Goal: Task Accomplishment & Management: Use online tool/utility

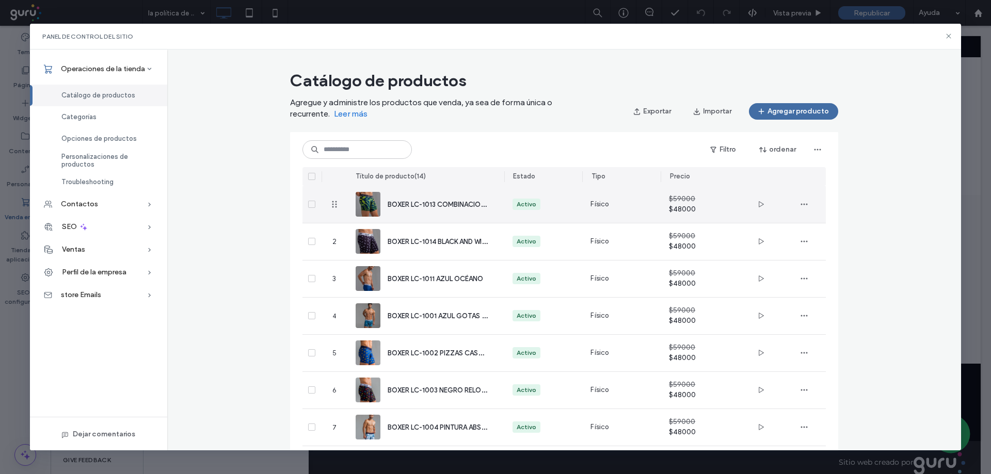
click at [388, 209] on div "BOXER LC-1013 COMBINACION ABSTRACTA" at bounding box center [438, 204] width 100 height 11
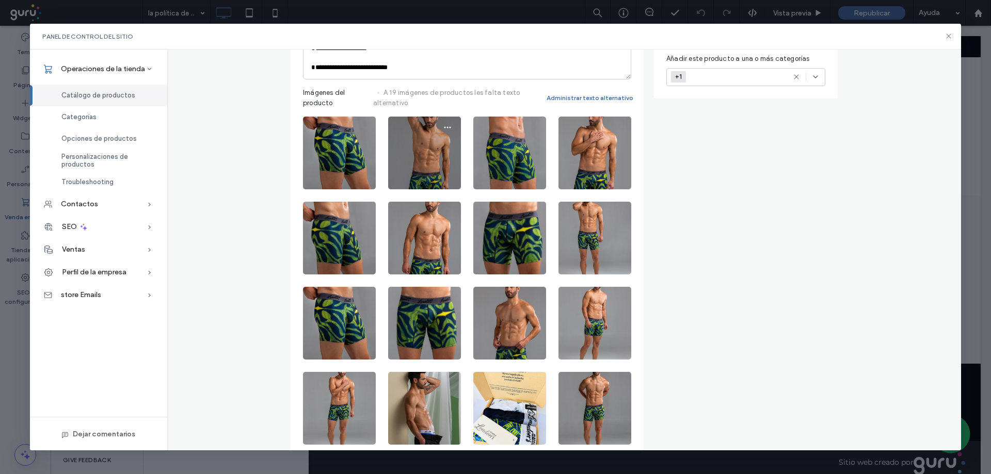
scroll to position [378, 0]
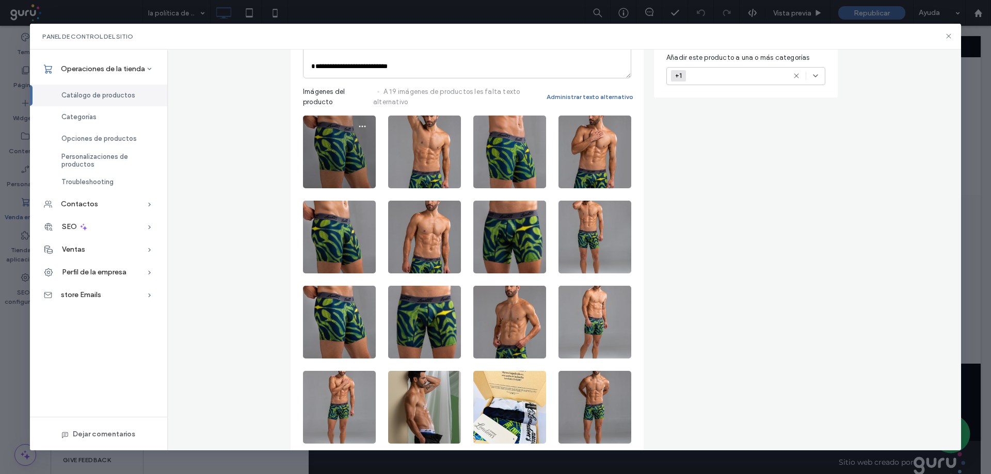
click at [343, 163] on img at bounding box center [339, 152] width 73 height 73
click at [358, 127] on icon "button" at bounding box center [362, 126] width 8 height 8
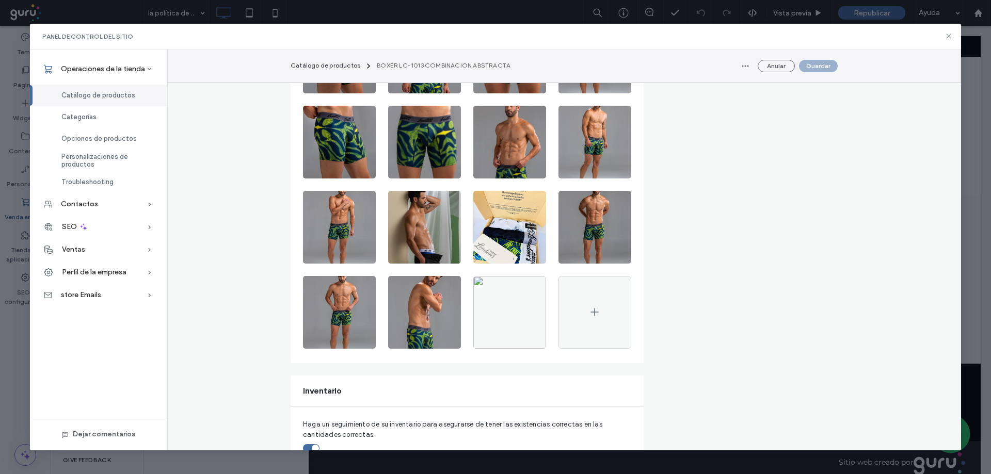
scroll to position [568, 0]
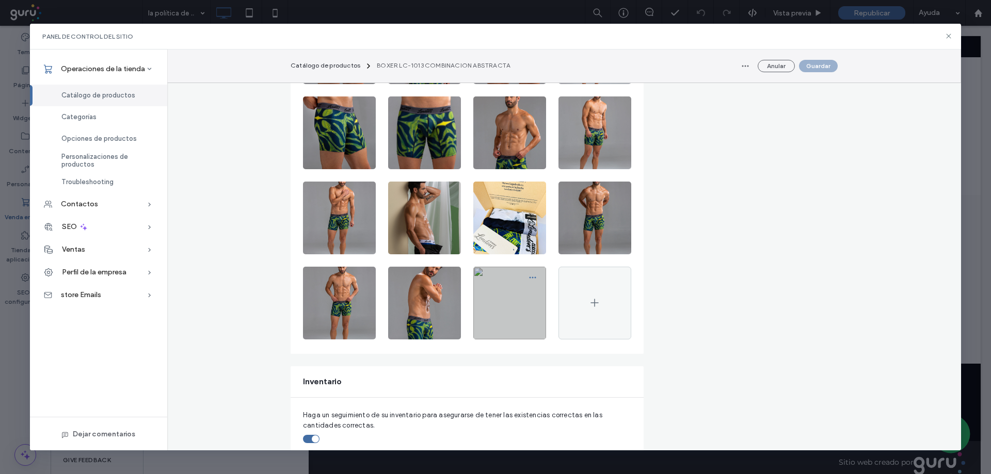
click at [529, 280] on icon "button" at bounding box center [533, 278] width 8 height 8
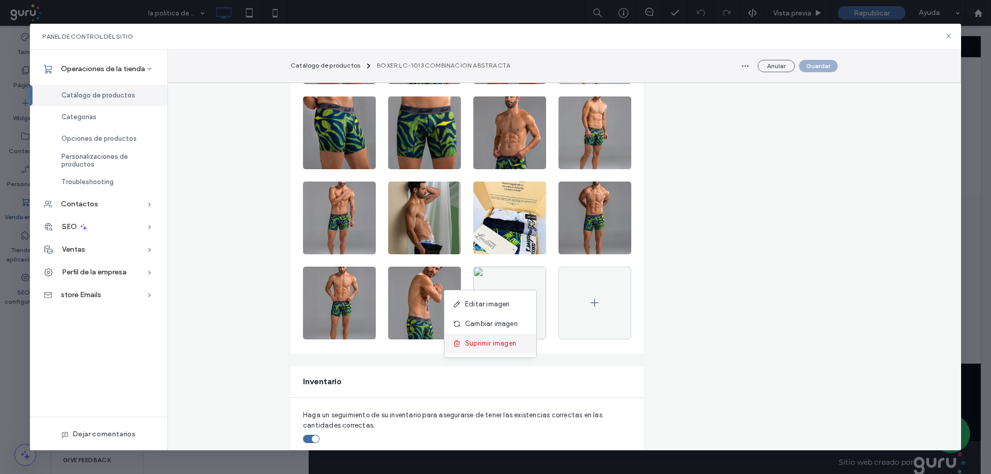
click at [491, 340] on span "Suprimir imagen" at bounding box center [490, 344] width 51 height 10
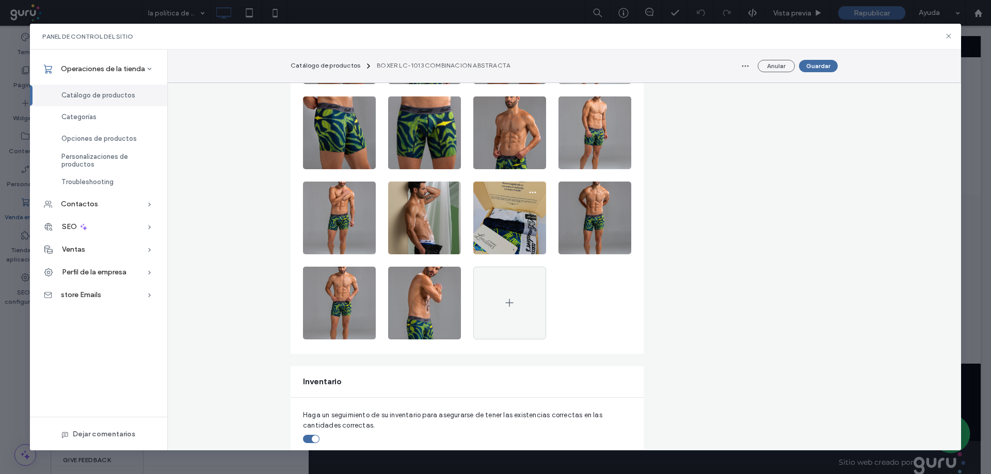
click at [503, 242] on img at bounding box center [509, 218] width 73 height 73
drag, startPoint x: 442, startPoint y: 229, endPoint x: 739, endPoint y: 305, distance: 307.1
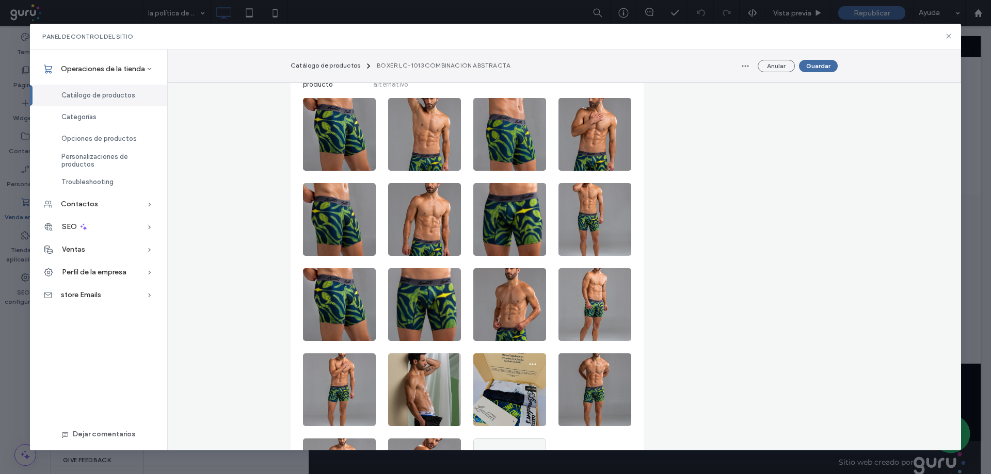
scroll to position [361, 0]
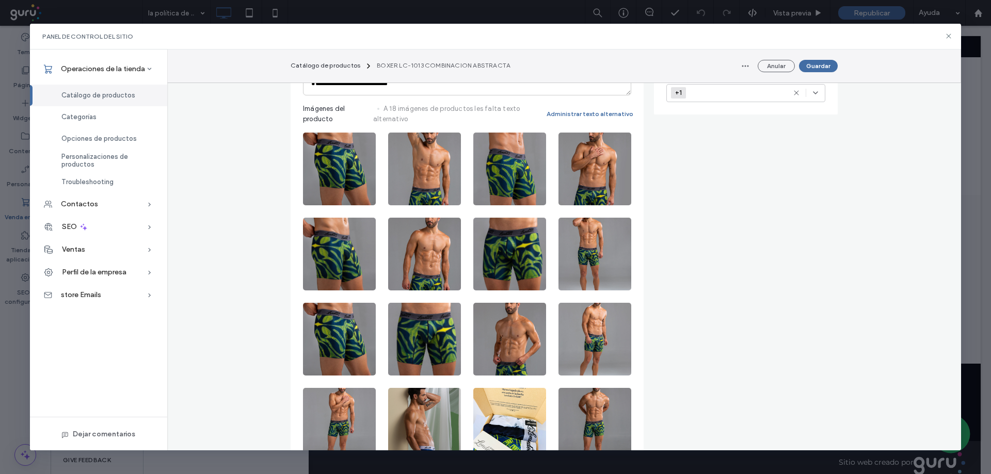
drag, startPoint x: 337, startPoint y: 177, endPoint x: 708, endPoint y: 219, distance: 373.7
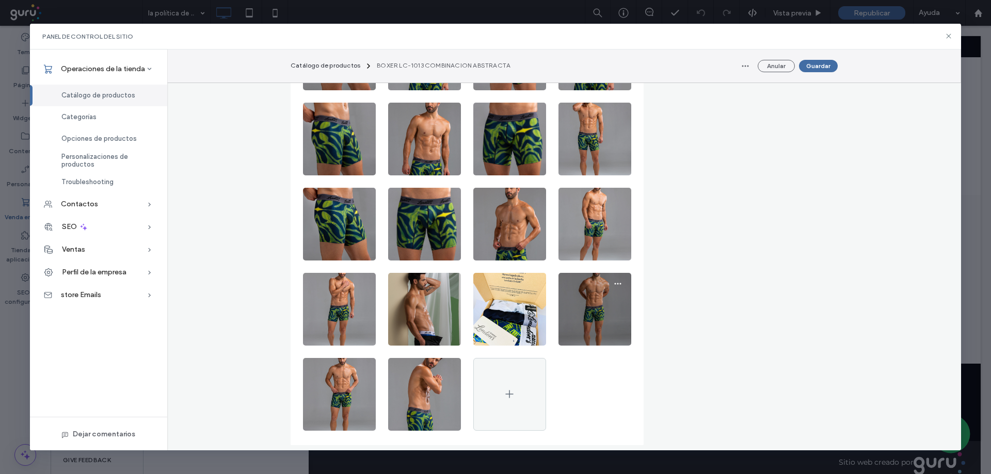
scroll to position [482, 0]
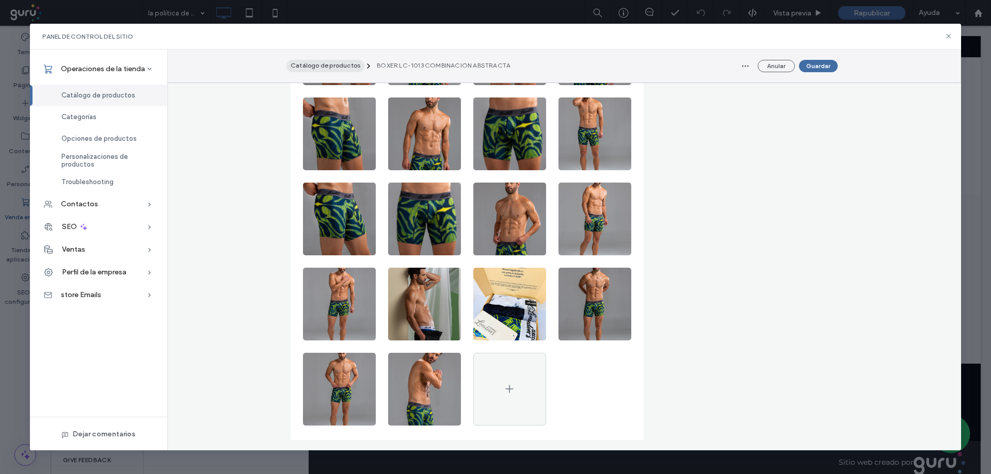
click at [350, 67] on span "Catálogo de productos" at bounding box center [326, 65] width 70 height 8
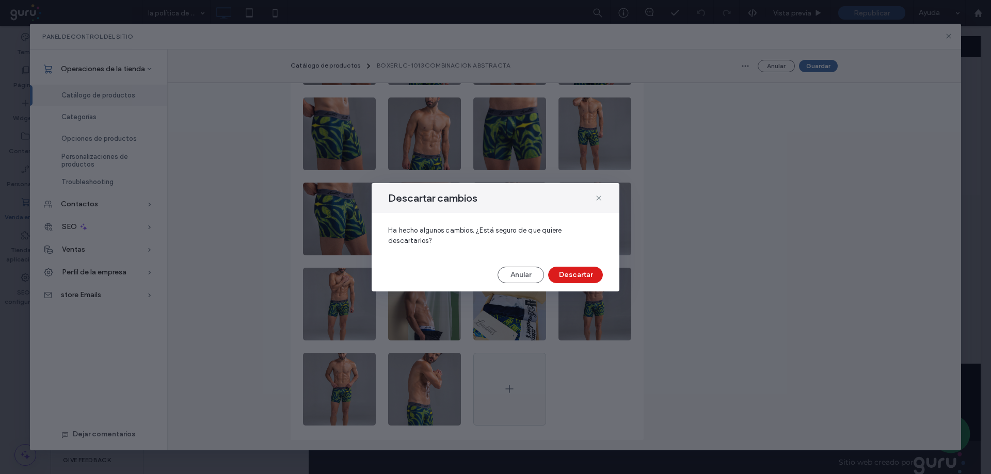
click at [520, 277] on button "Anular" at bounding box center [521, 275] width 46 height 17
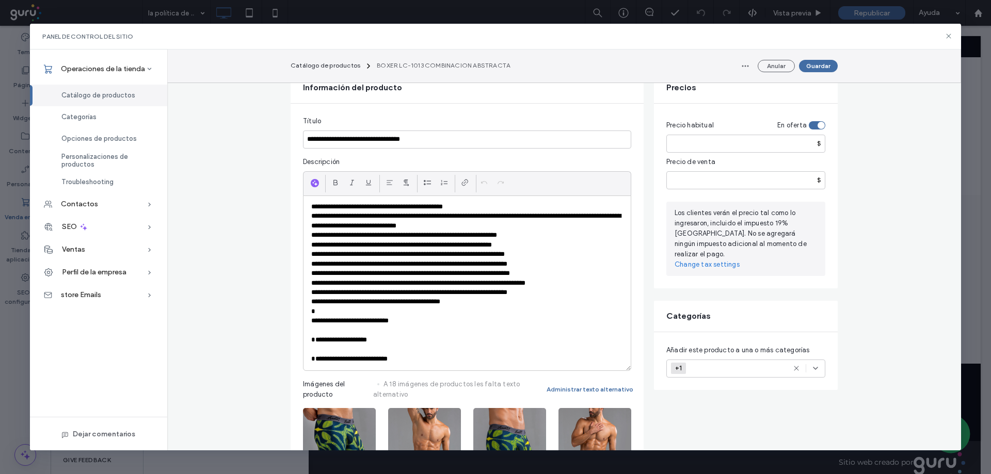
scroll to position [35, 0]
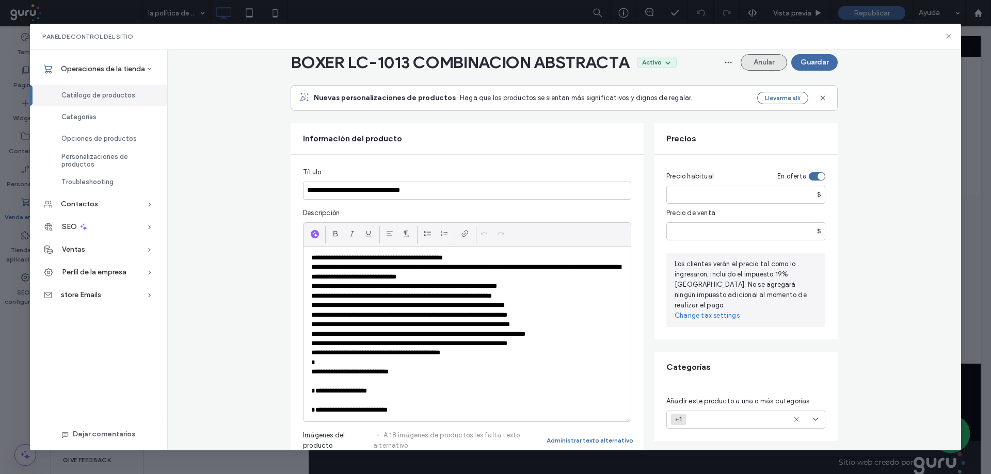
click at [754, 60] on button "Anular" at bounding box center [764, 62] width 46 height 17
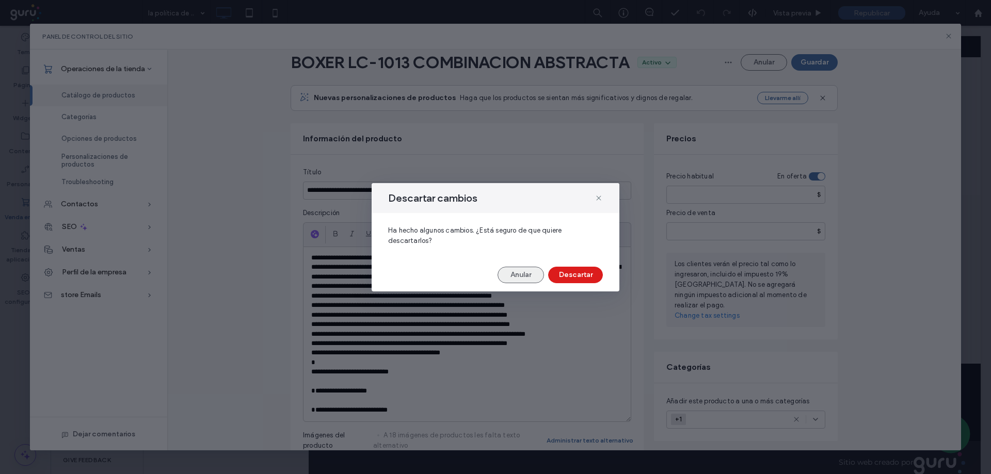
click at [536, 279] on button "Anular" at bounding box center [521, 275] width 46 height 17
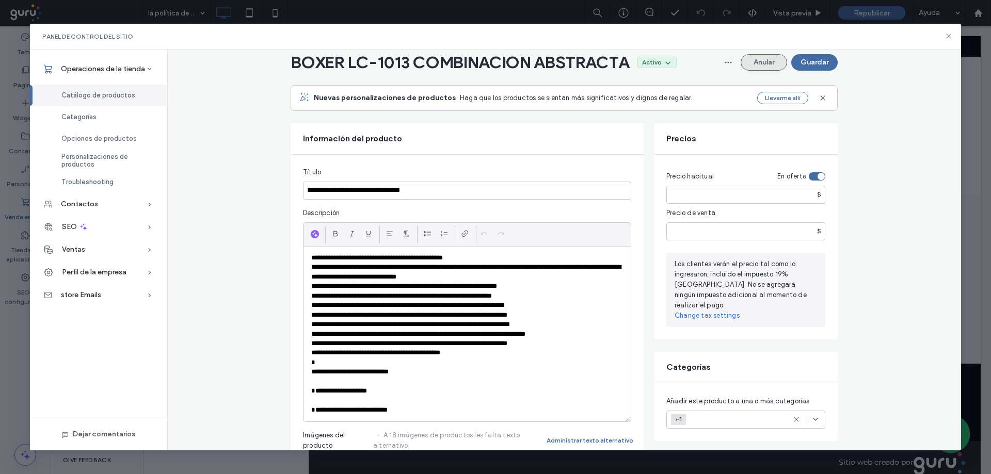
click at [762, 61] on button "Anular" at bounding box center [764, 62] width 46 height 17
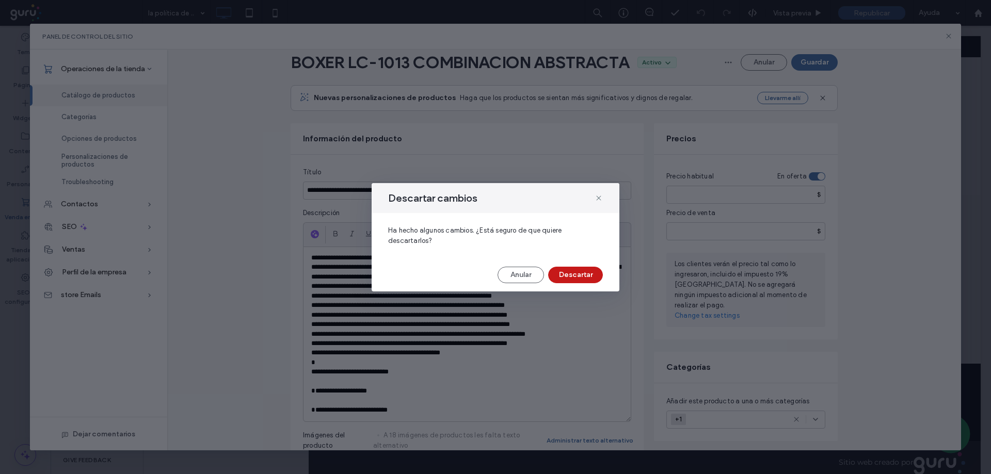
click at [580, 278] on button "Descartar" at bounding box center [575, 275] width 55 height 17
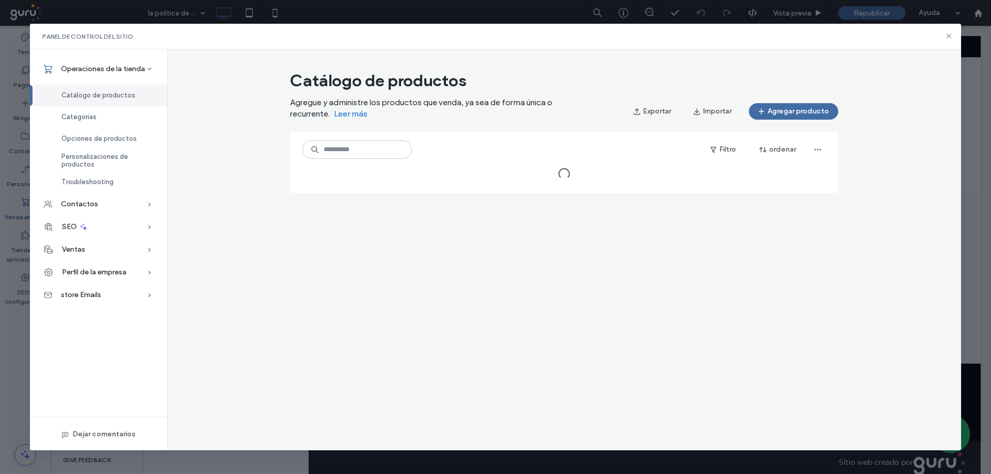
scroll to position [0, 0]
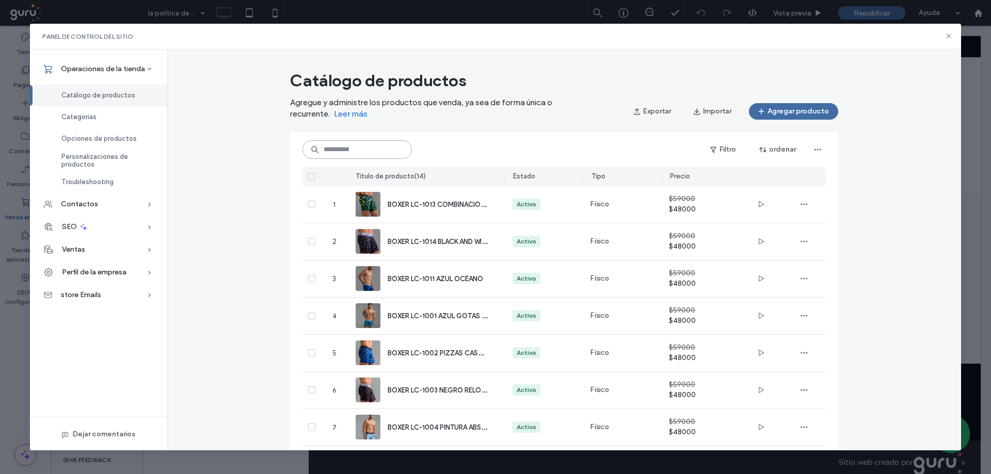
click at [356, 149] on input at bounding box center [357, 149] width 109 height 19
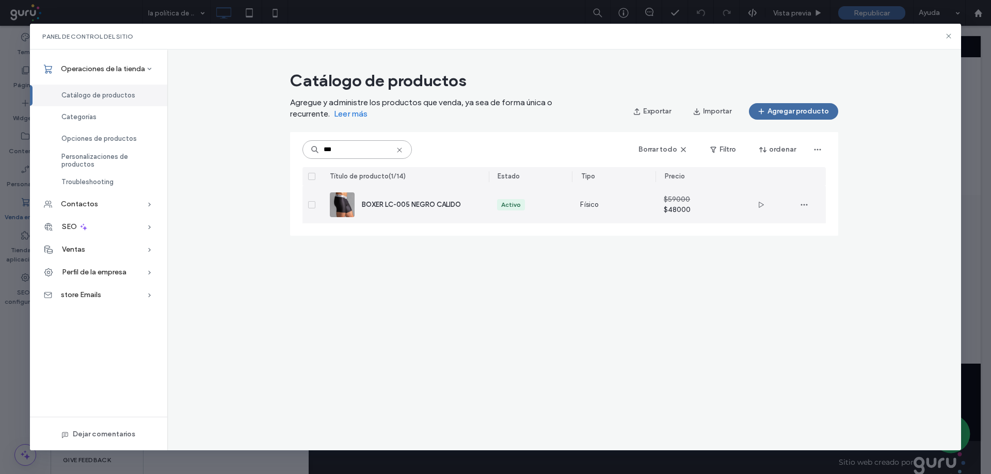
type input "***"
click at [382, 202] on span "BOXER LC-005 NEGRO CALIDO" at bounding box center [411, 205] width 99 height 8
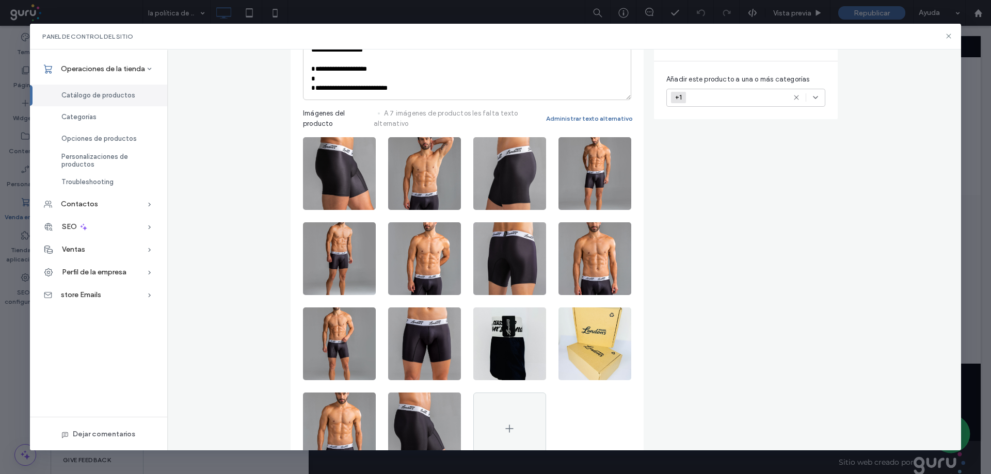
scroll to position [361, 0]
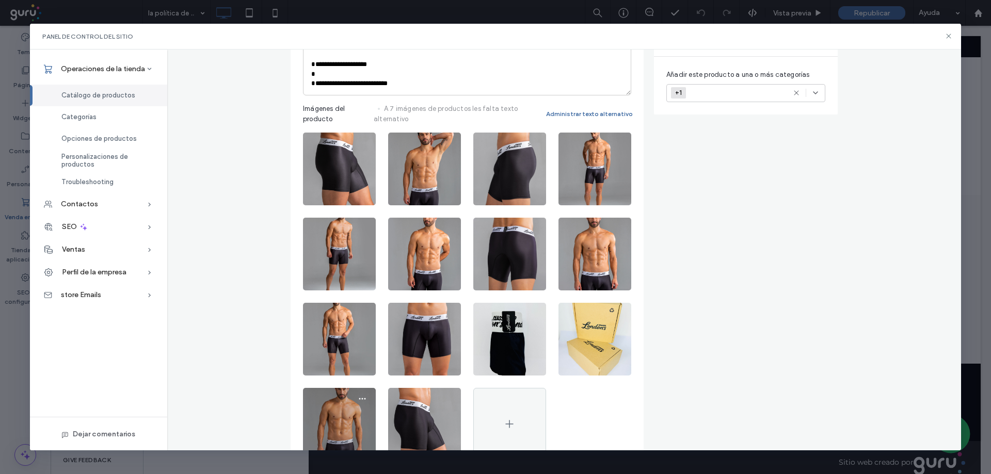
drag, startPoint x: 358, startPoint y: 402, endPoint x: 327, endPoint y: 418, distance: 35.1
click at [120, 94] on span "Catálogo de productos" at bounding box center [98, 95] width 74 height 8
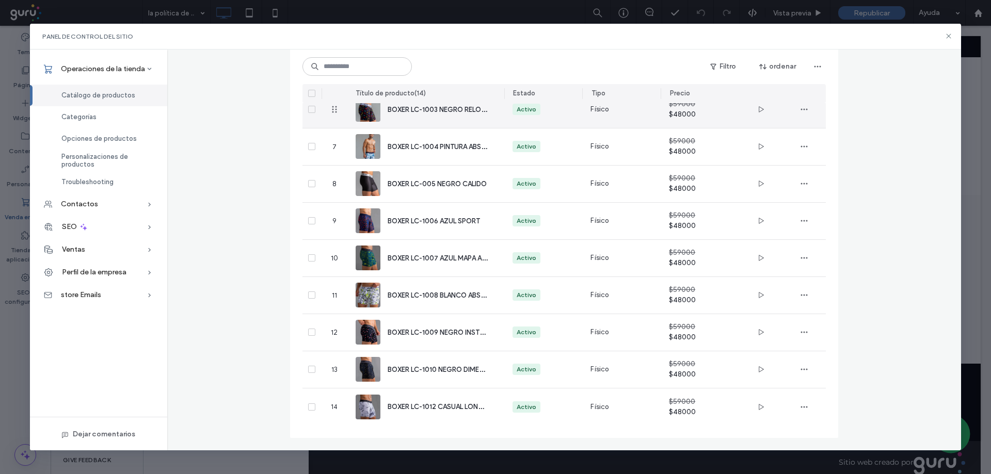
scroll to position [270, 0]
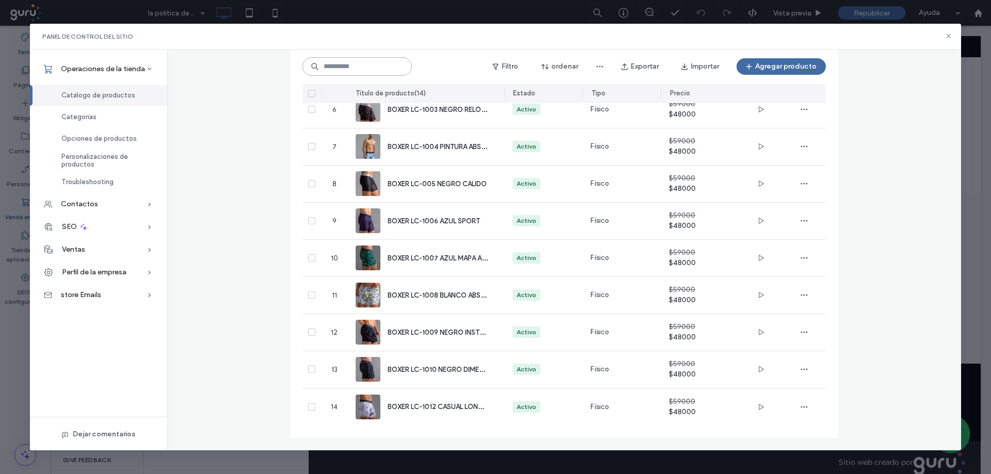
click at [383, 69] on input at bounding box center [357, 66] width 109 height 19
type input "****"
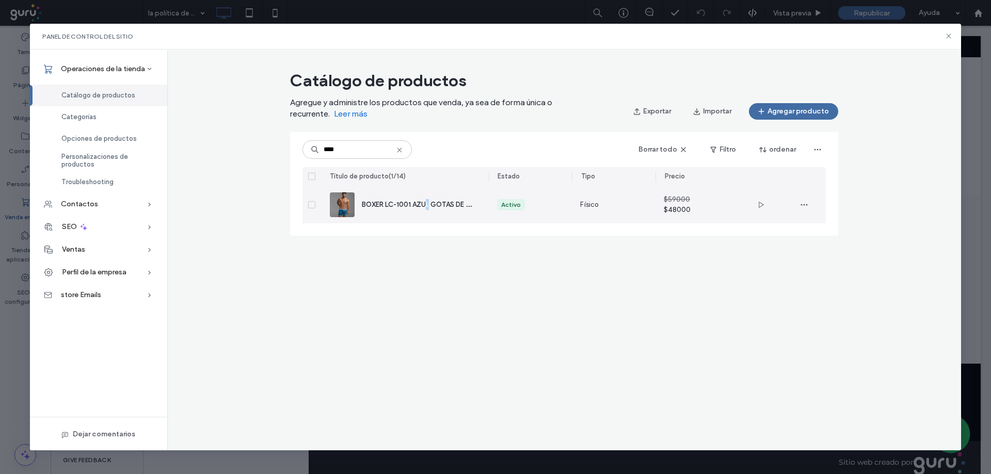
click at [429, 204] on span "BOXER LC-1001 AZUL GOTAS DE AGUA" at bounding box center [423, 204] width 122 height 10
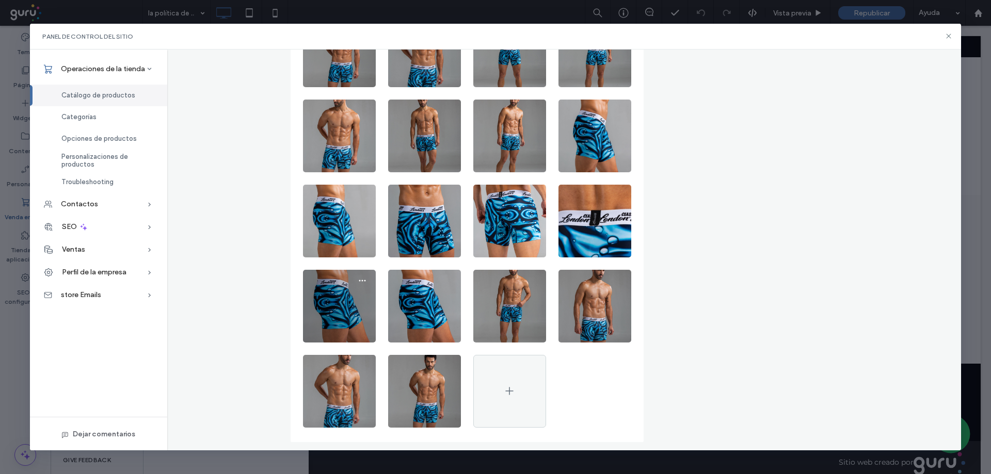
scroll to position [482, 0]
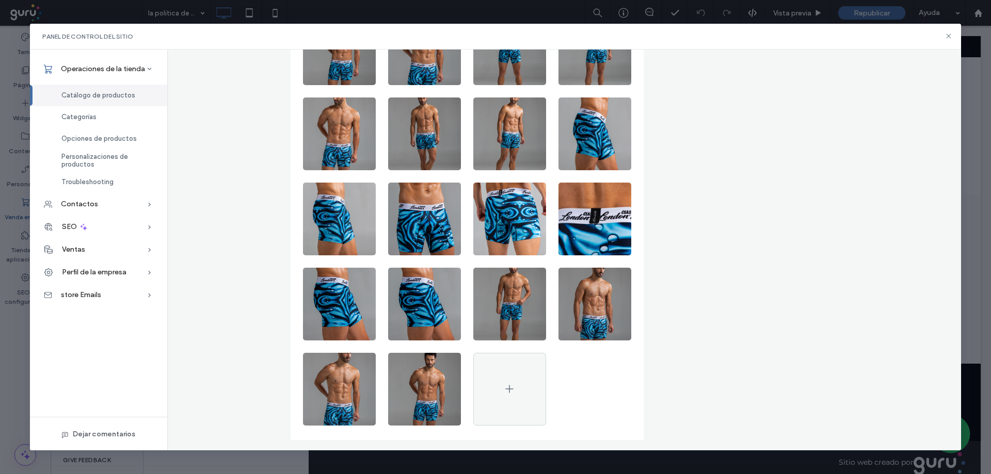
click at [119, 96] on span "Catálogo de productos" at bounding box center [98, 95] width 74 height 8
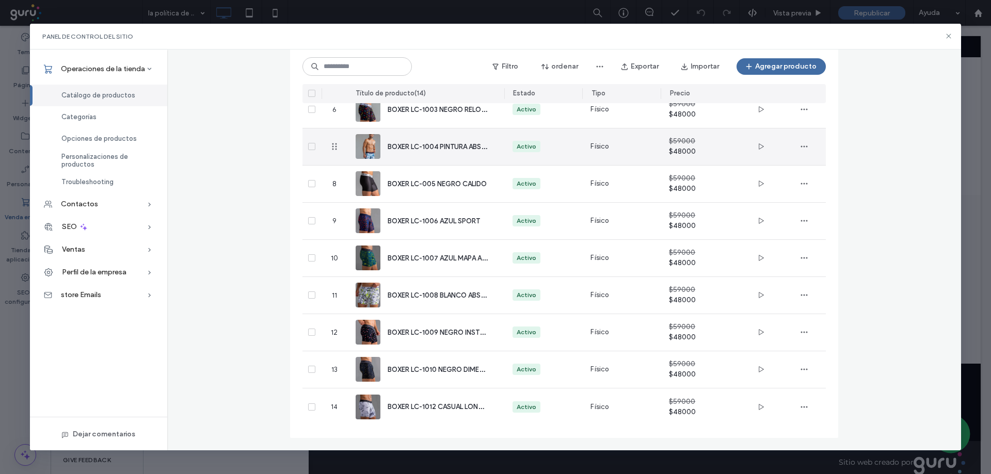
scroll to position [270, 0]
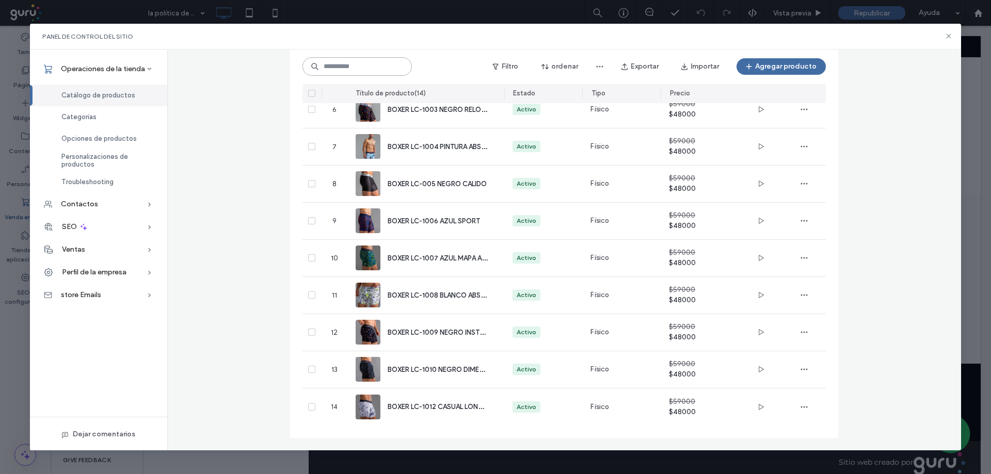
click at [389, 66] on input at bounding box center [357, 66] width 109 height 19
type input "****"
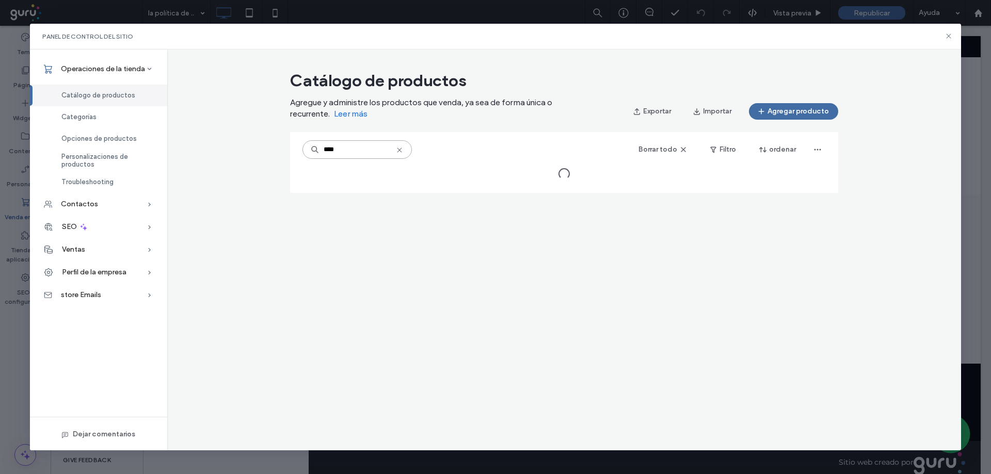
scroll to position [0, 0]
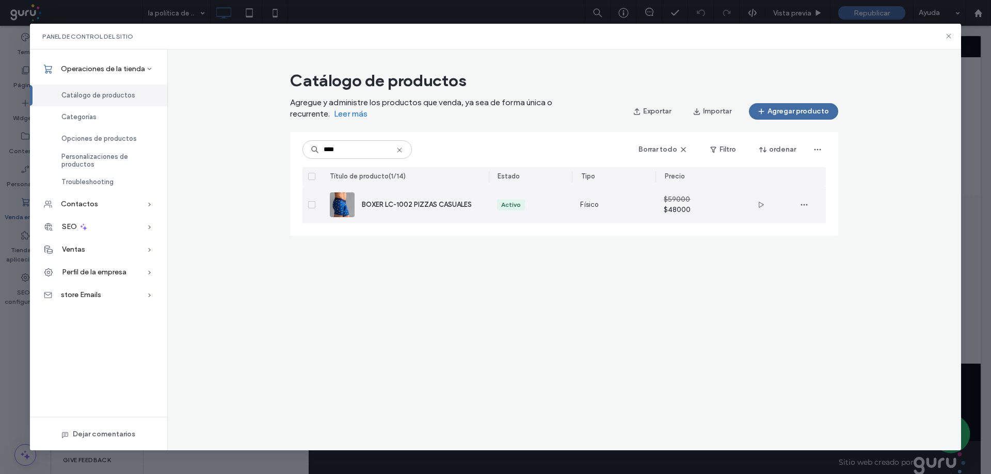
click at [412, 202] on span "BOXER LC-1002 PIZZAS CASUALES" at bounding box center [417, 205] width 110 height 8
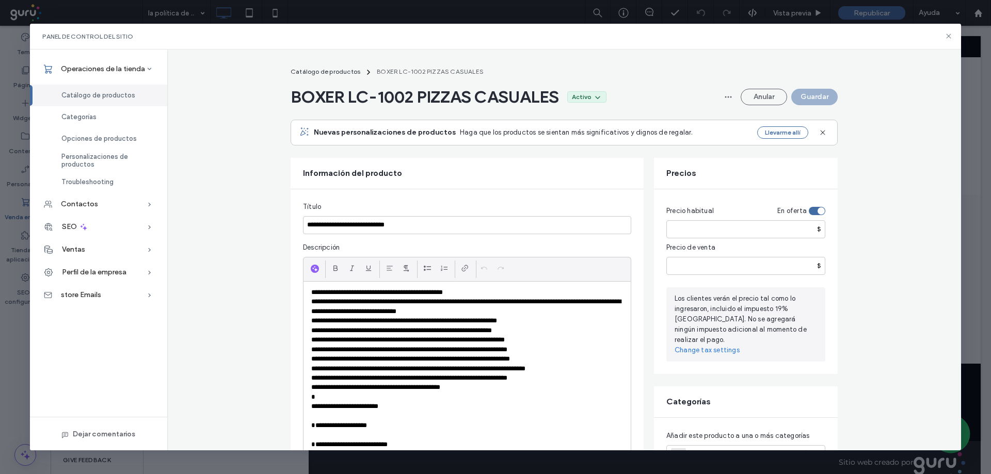
click at [472, 297] on p "**********" at bounding box center [467, 306] width 312 height 19
click at [471, 295] on p "**********" at bounding box center [467, 292] width 312 height 9
click at [518, 297] on p "**********" at bounding box center [467, 306] width 312 height 19
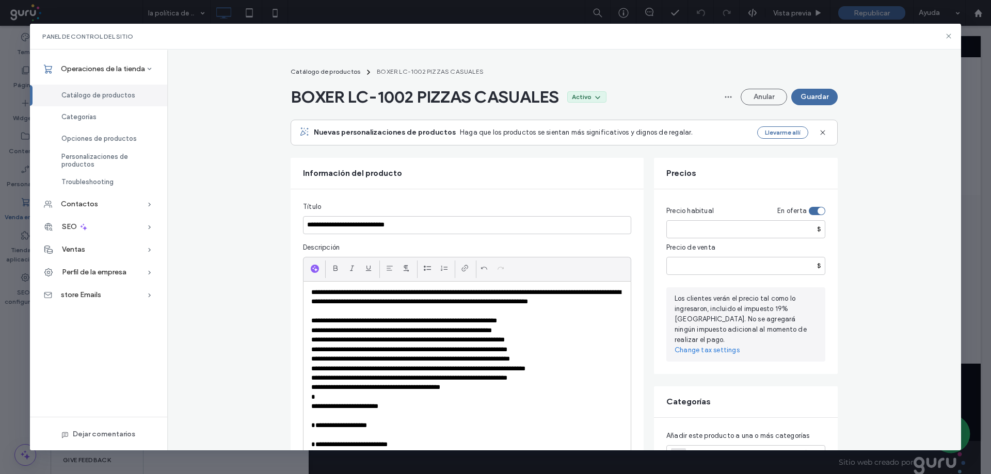
click at [442, 310] on p "**********" at bounding box center [467, 302] width 312 height 28
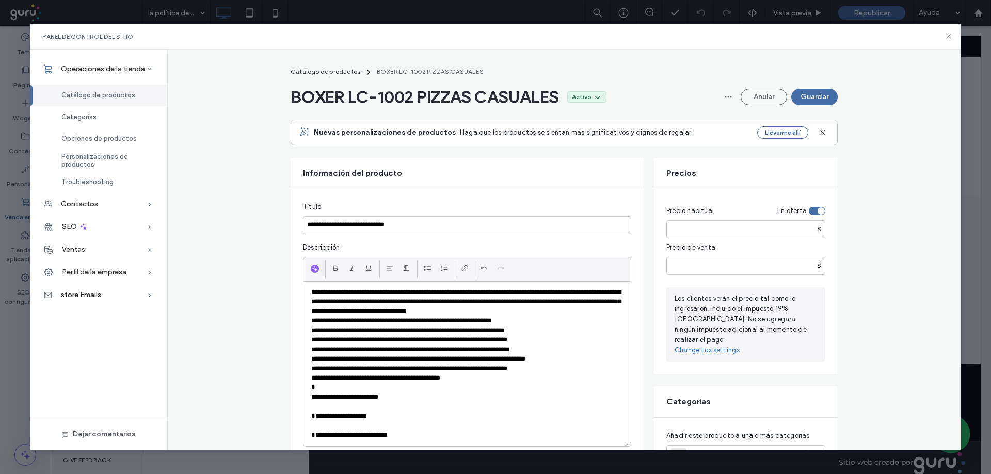
click at [531, 322] on p "**********" at bounding box center [467, 320] width 312 height 9
click at [487, 334] on p "**********" at bounding box center [467, 325] width 312 height 19
click at [481, 336] on p "**********" at bounding box center [467, 340] width 312 height 9
click at [551, 338] on p "**********" at bounding box center [467, 340] width 312 height 9
click at [537, 367] on p "**********" at bounding box center [467, 369] width 312 height 9
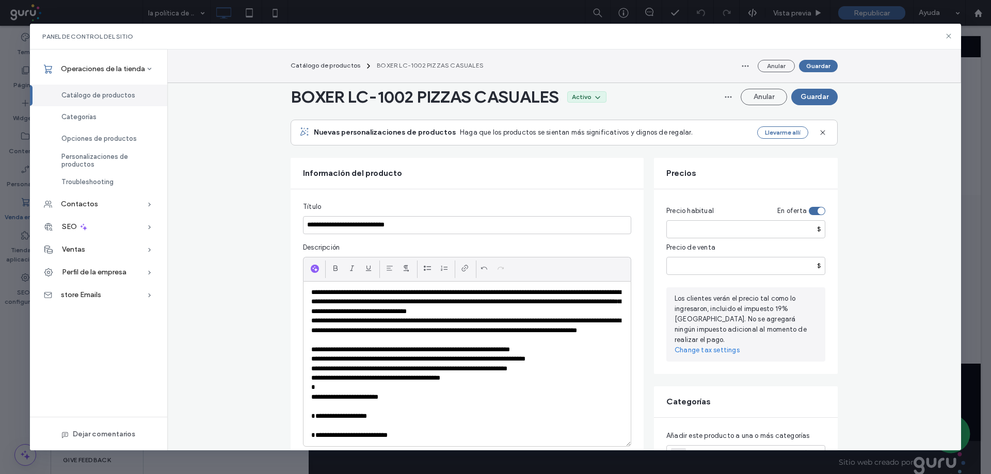
scroll to position [69, 0]
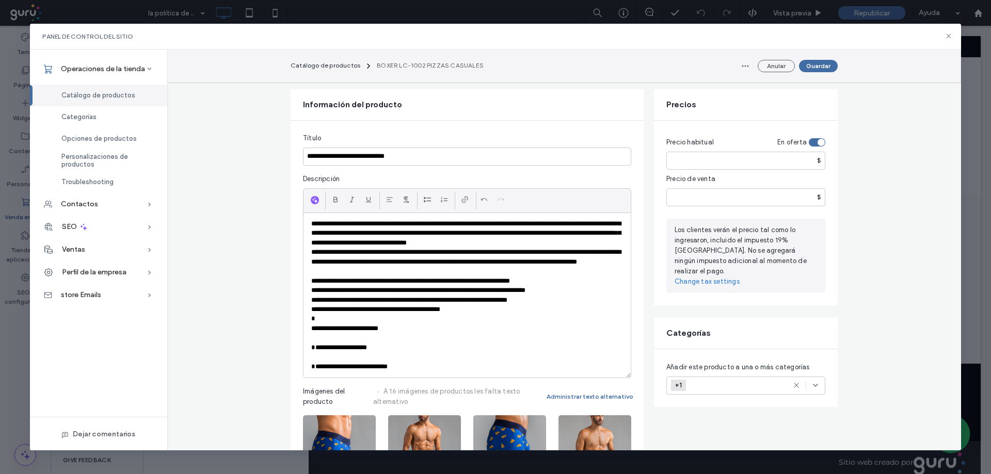
click at [552, 245] on p "**********" at bounding box center [467, 233] width 312 height 28
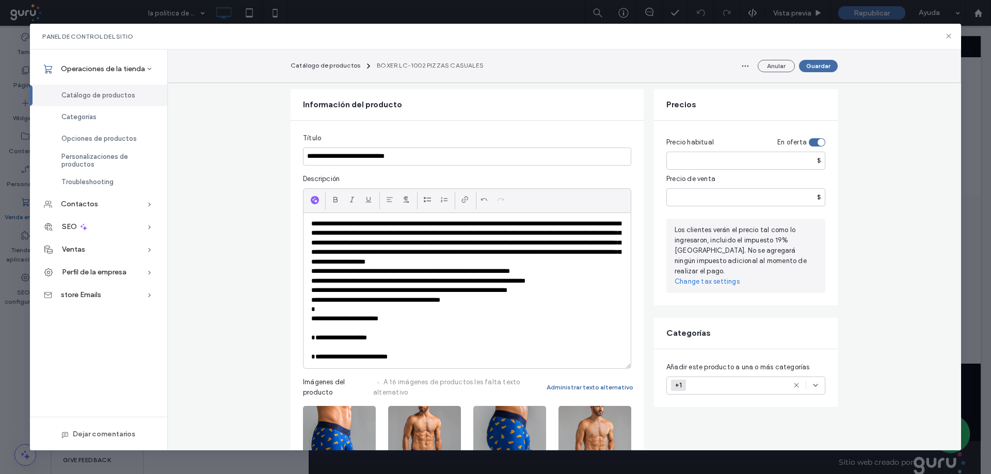
click at [599, 275] on p "**********" at bounding box center [467, 271] width 312 height 9
click at [555, 278] on p "**********" at bounding box center [467, 276] width 312 height 19
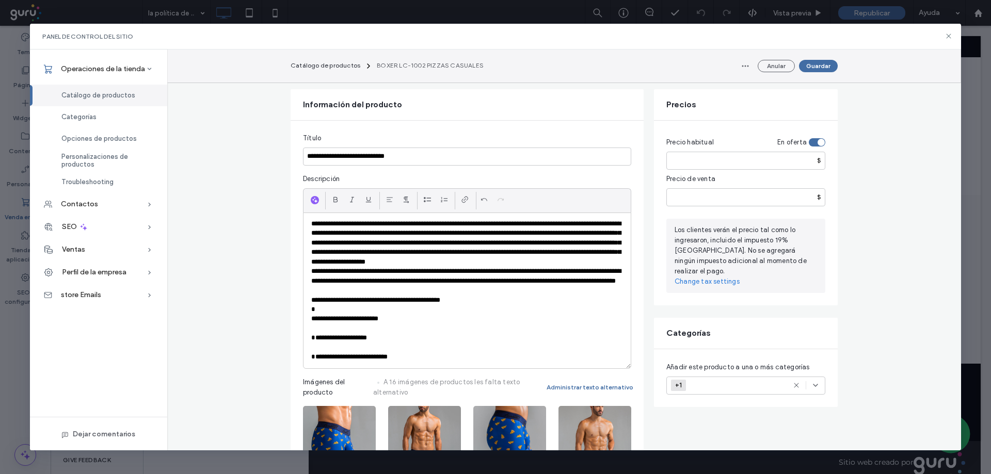
click at [478, 289] on p "**********" at bounding box center [467, 281] width 312 height 28
click at [304, 302] on div "**********" at bounding box center [467, 290] width 327 height 155
click at [311, 305] on p at bounding box center [467, 309] width 312 height 9
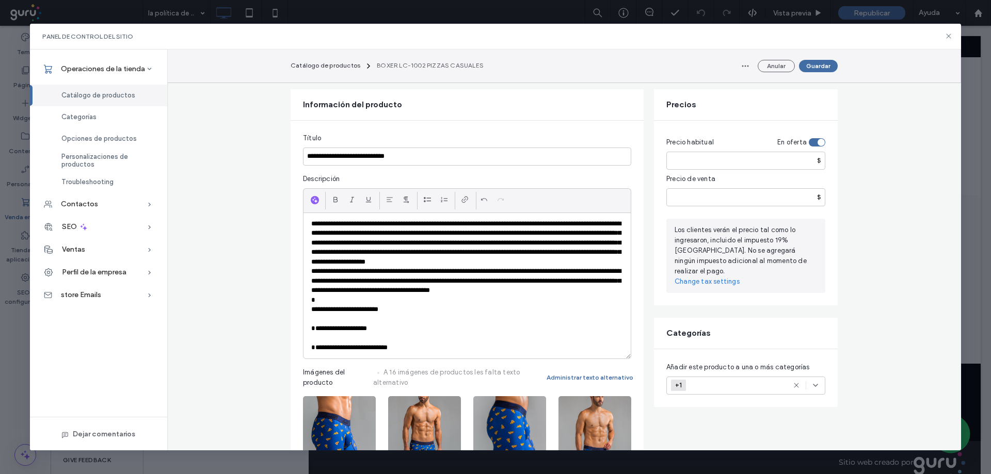
click at [428, 284] on p "**********" at bounding box center [467, 281] width 312 height 28
click at [426, 290] on p "**********" at bounding box center [467, 281] width 312 height 28
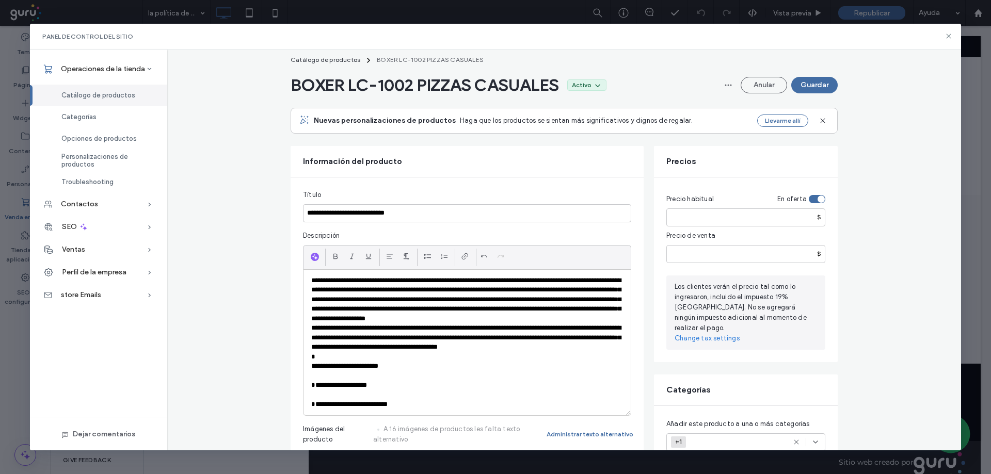
scroll to position [58, 0]
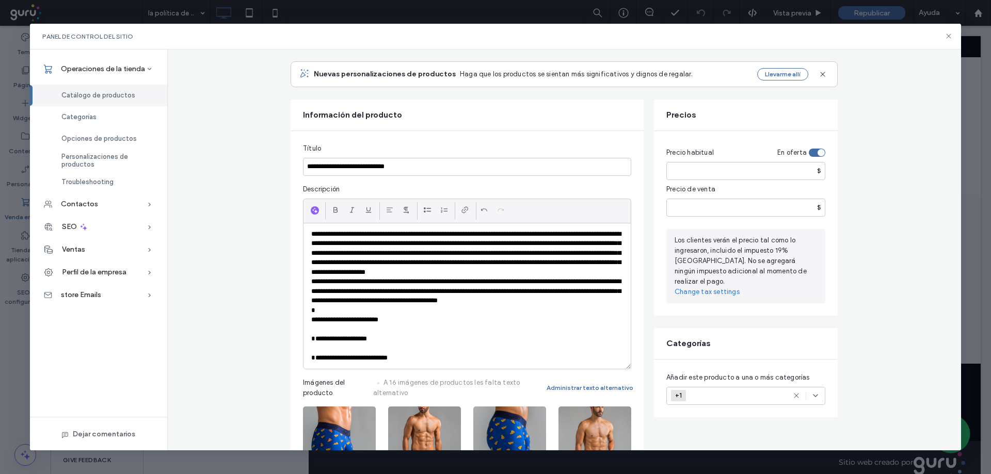
click at [434, 341] on fieldset "**********" at bounding box center [467, 483] width 328 height 679
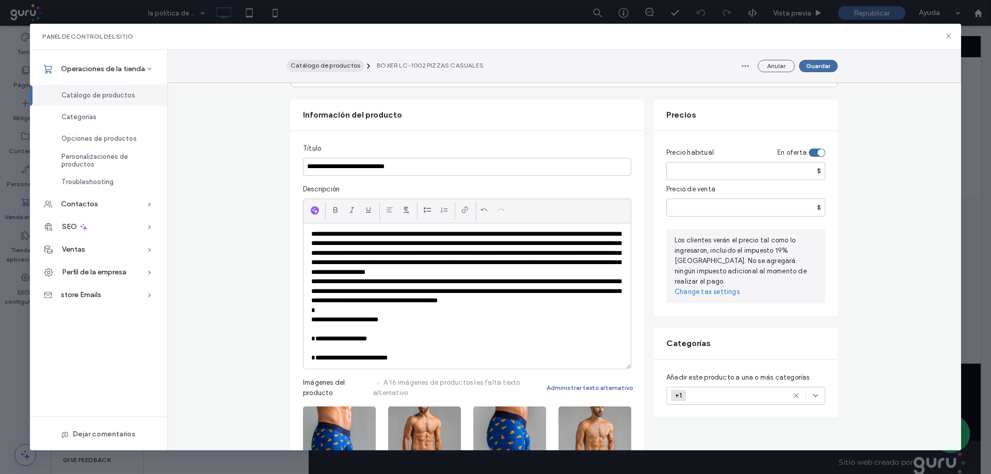
click at [330, 66] on span "Catálogo de productos" at bounding box center [326, 65] width 70 height 8
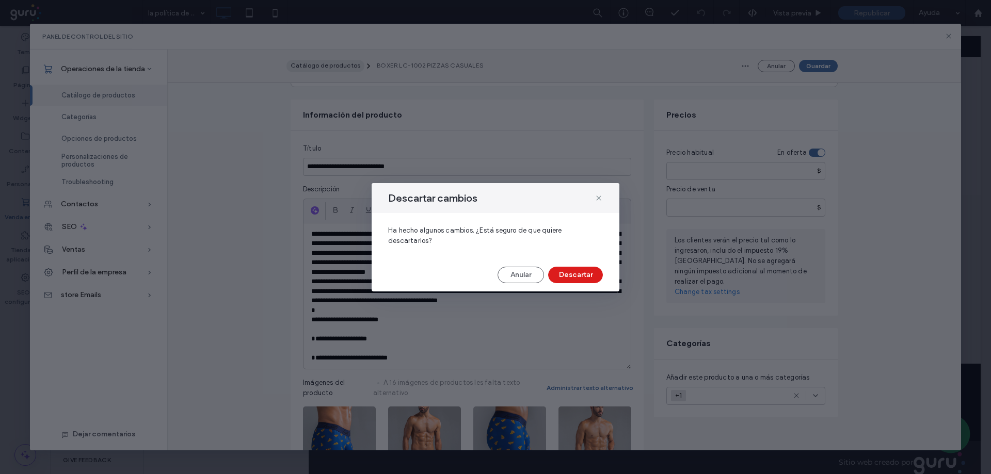
scroll to position [207, 0]
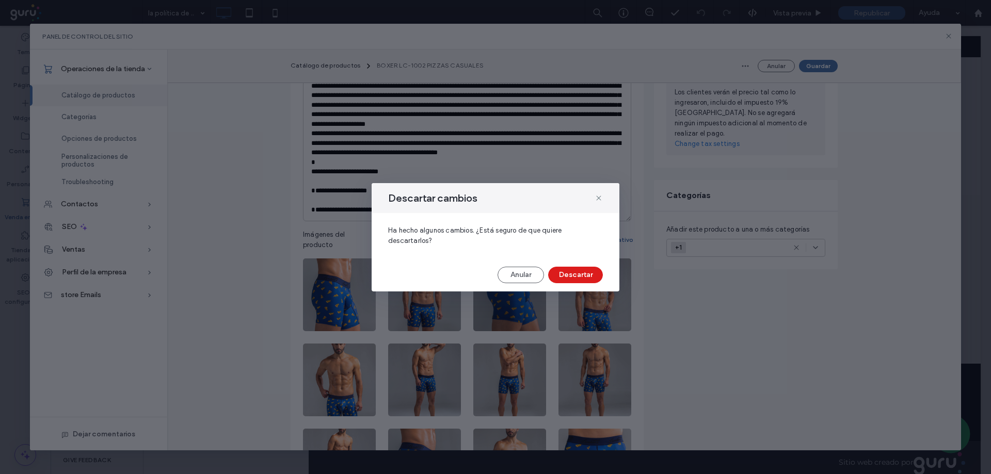
click at [526, 273] on button "Anular" at bounding box center [521, 275] width 46 height 17
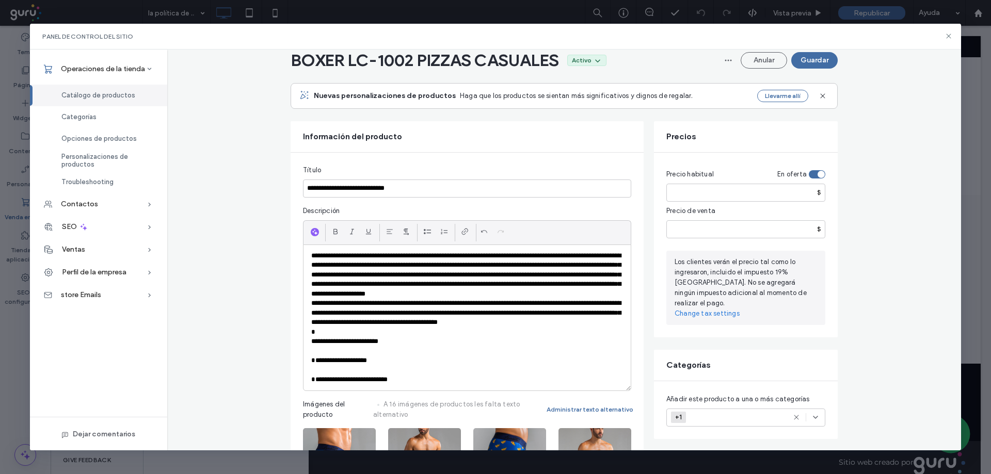
scroll to position [35, 0]
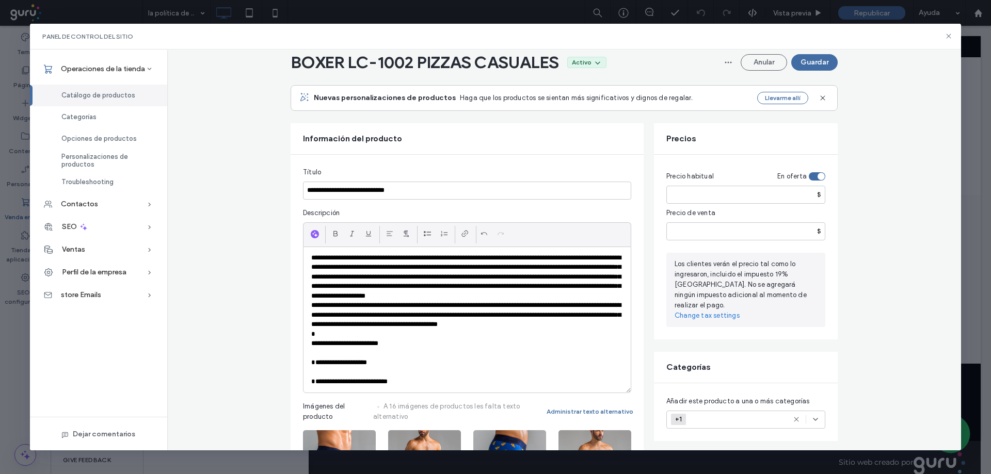
click at [84, 96] on span "Catálogo de productos" at bounding box center [98, 95] width 74 height 8
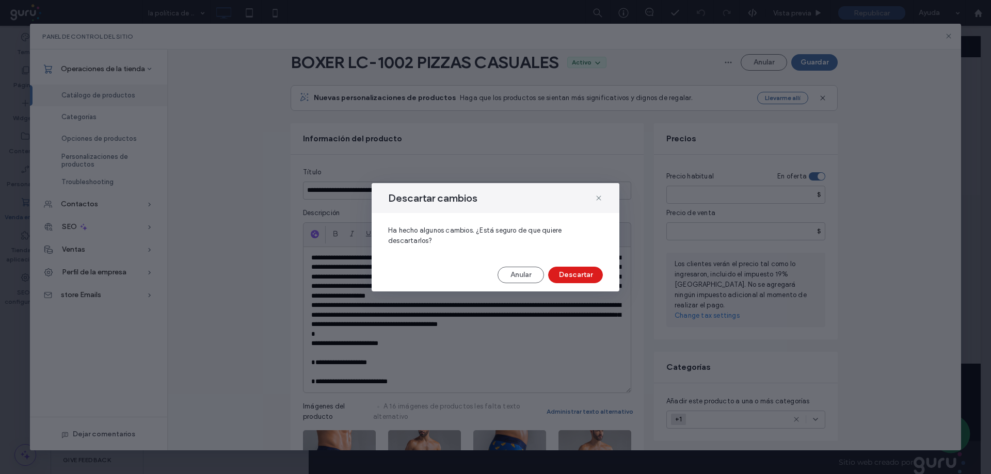
click at [519, 274] on button "Anular" at bounding box center [521, 275] width 46 height 17
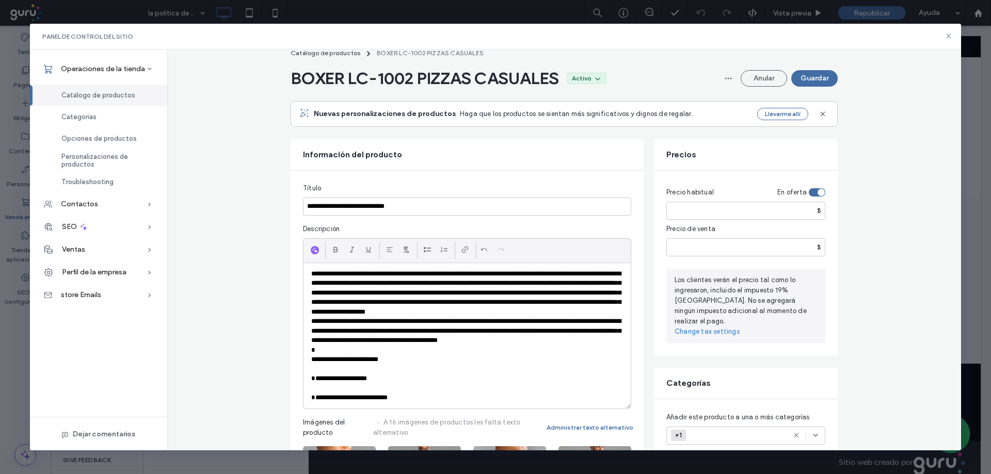
scroll to position [17, 0]
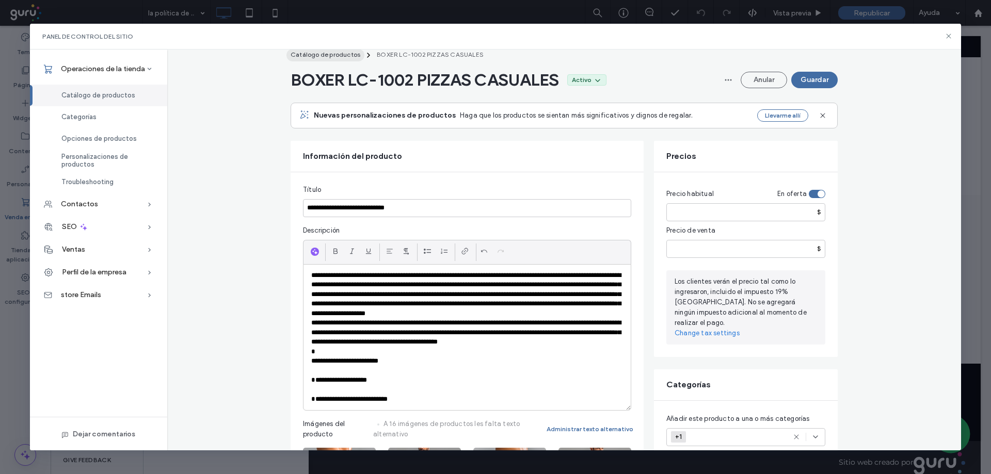
click at [311, 55] on span "Catálogo de productos" at bounding box center [326, 55] width 70 height 8
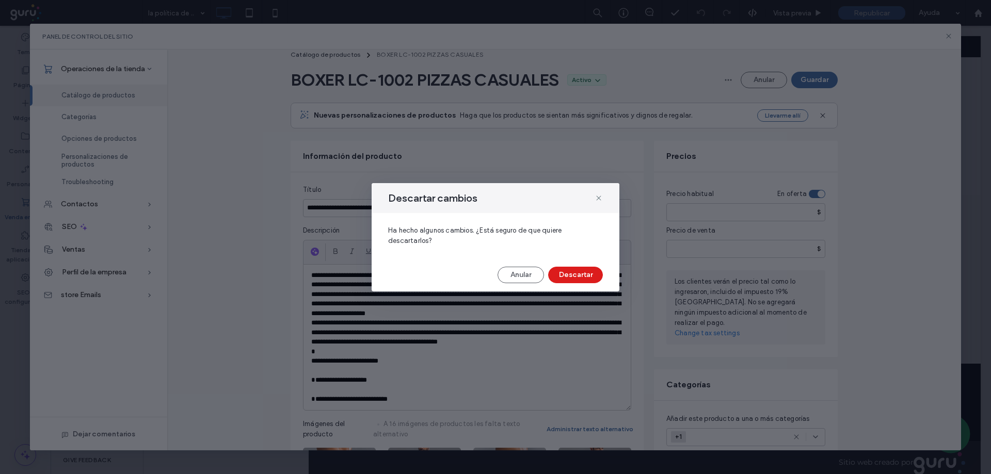
click at [576, 277] on button "Descartar" at bounding box center [575, 275] width 55 height 17
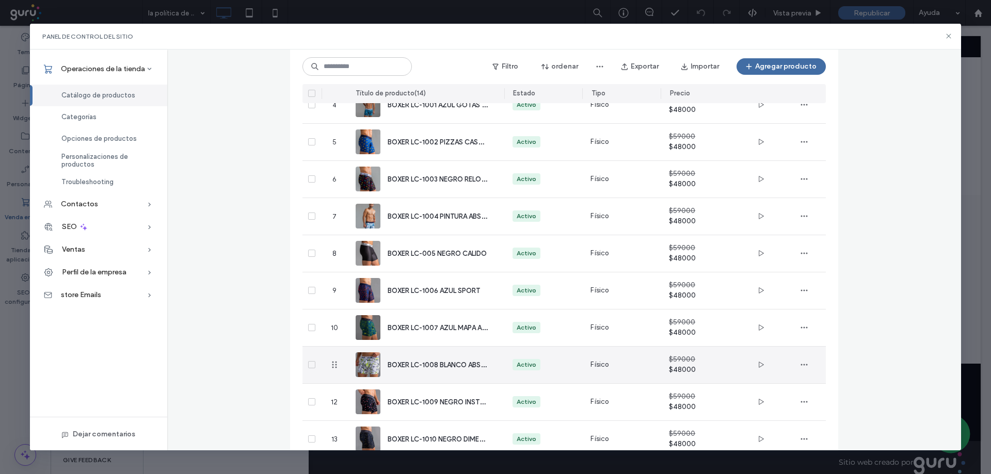
scroll to position [166, 0]
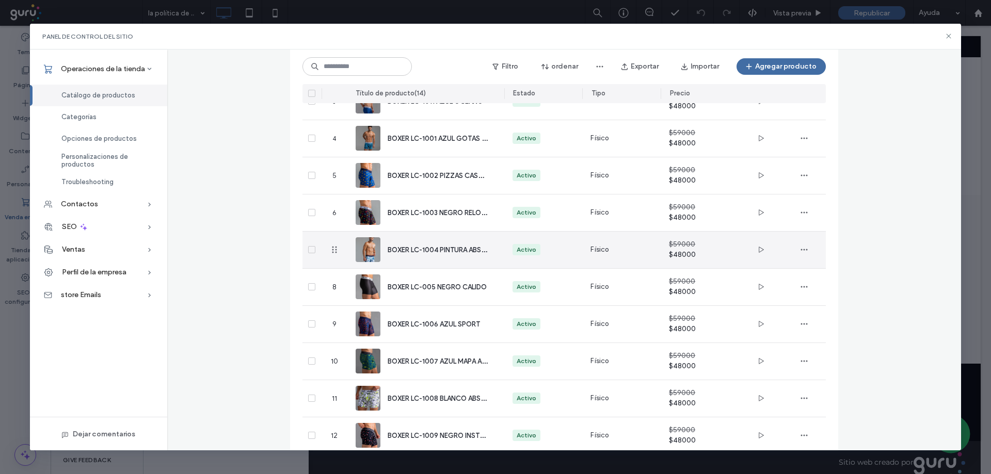
click at [437, 247] on span "BOXER LC-1004 PINTURA ABSTRACTA" at bounding box center [447, 250] width 119 height 10
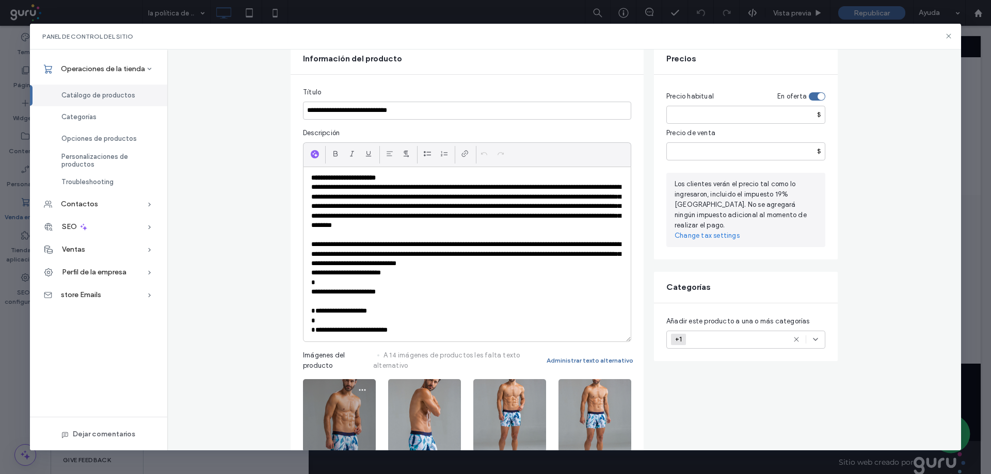
scroll to position [138, 0]
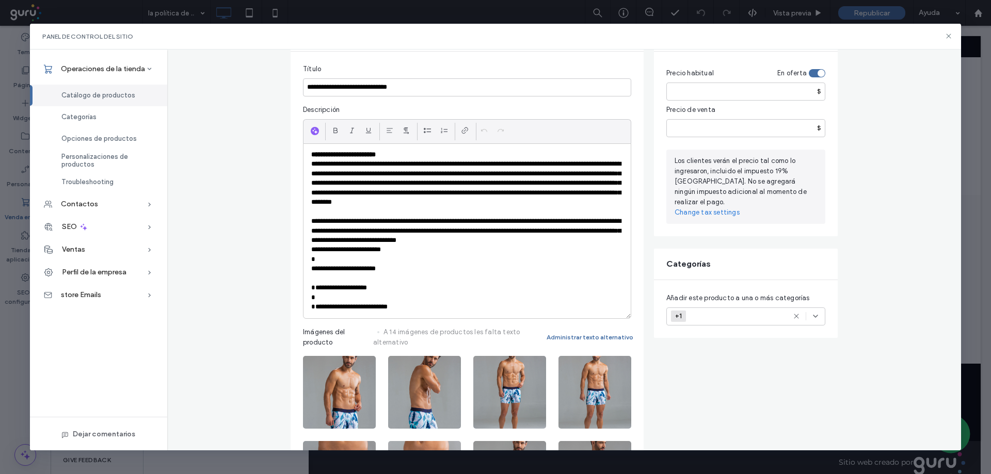
drag, startPoint x: 362, startPoint y: 339, endPoint x: 255, endPoint y: 357, distance: 109.3
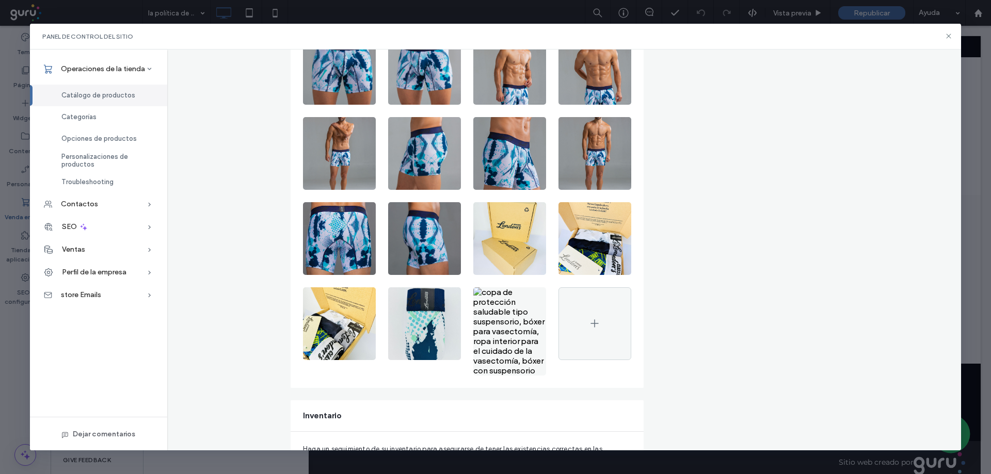
scroll to position [568, 0]
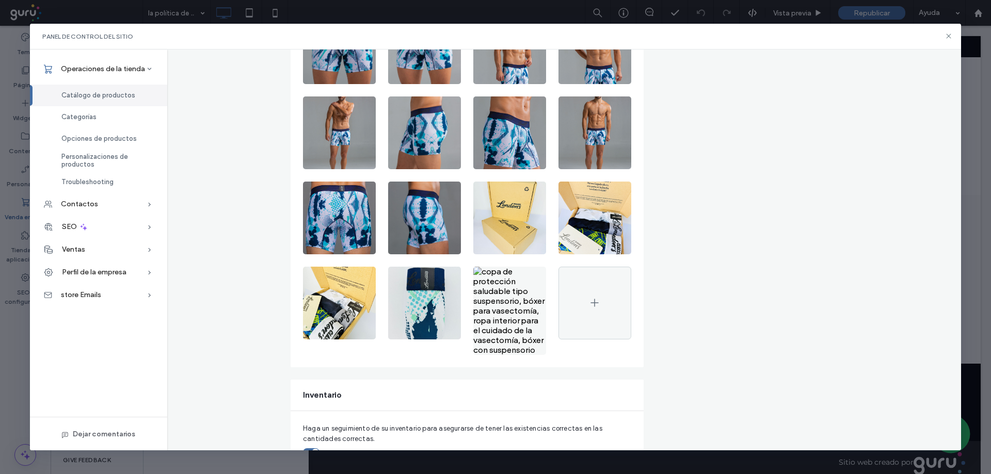
click at [93, 98] on span "Catálogo de productos" at bounding box center [98, 95] width 74 height 8
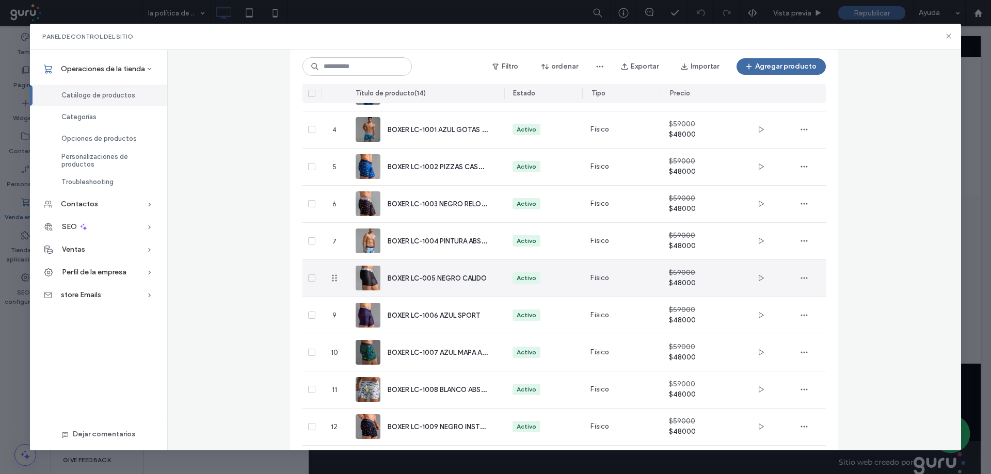
scroll to position [166, 0]
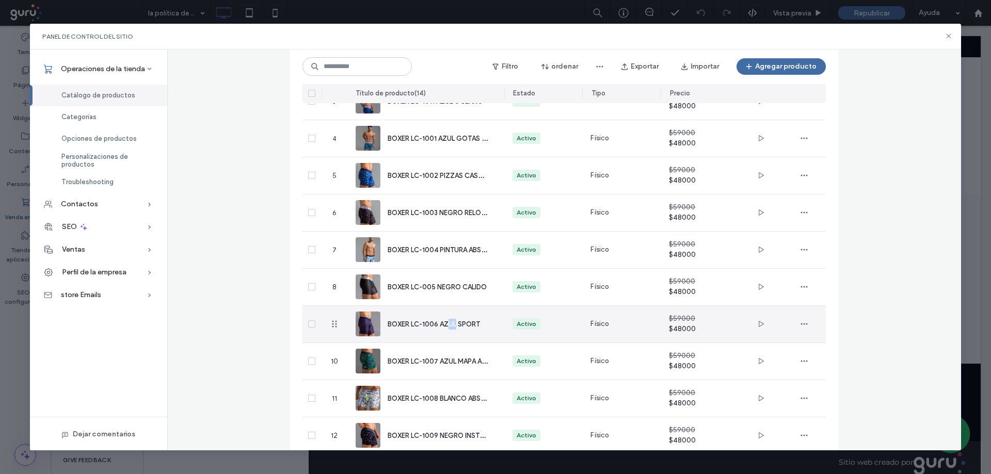
drag, startPoint x: 447, startPoint y: 323, endPoint x: 452, endPoint y: 323, distance: 5.2
click at [452, 323] on span "BOXER LC-1006 AZUL SPORT" at bounding box center [434, 325] width 92 height 8
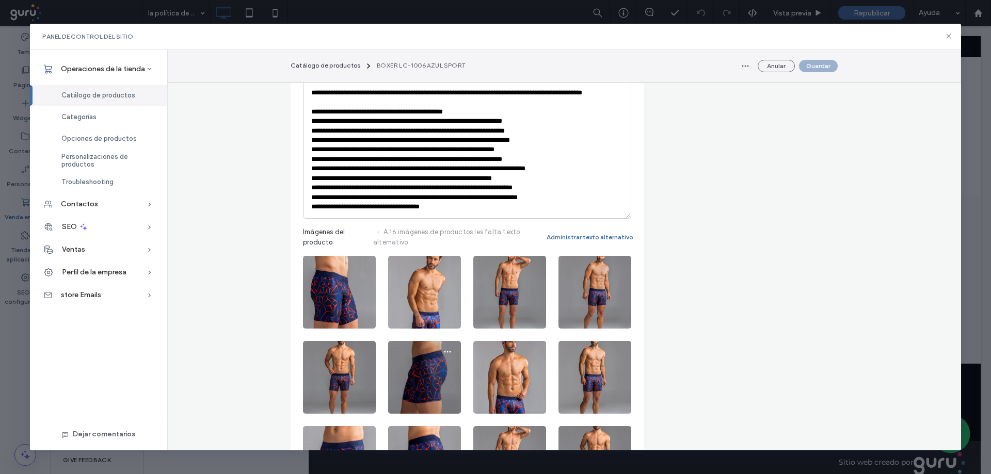
scroll to position [533, 0]
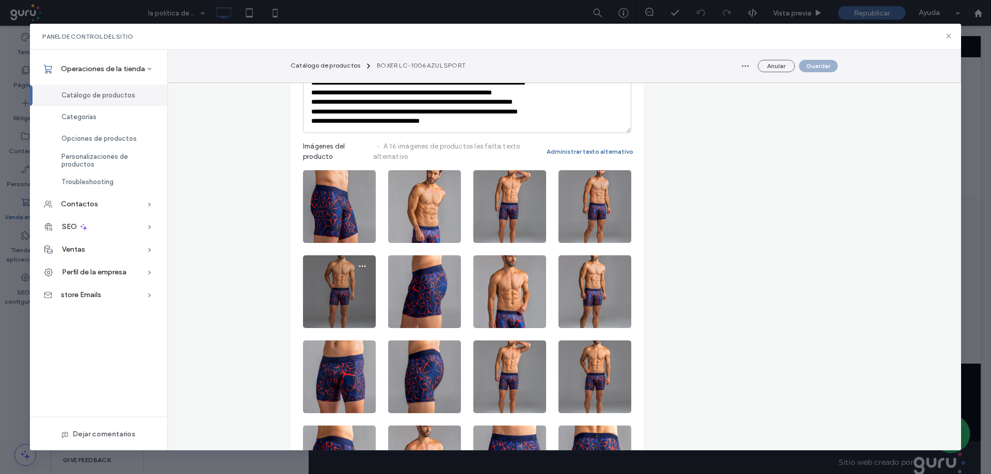
drag, startPoint x: 353, startPoint y: 375, endPoint x: 340, endPoint y: 324, distance: 52.7
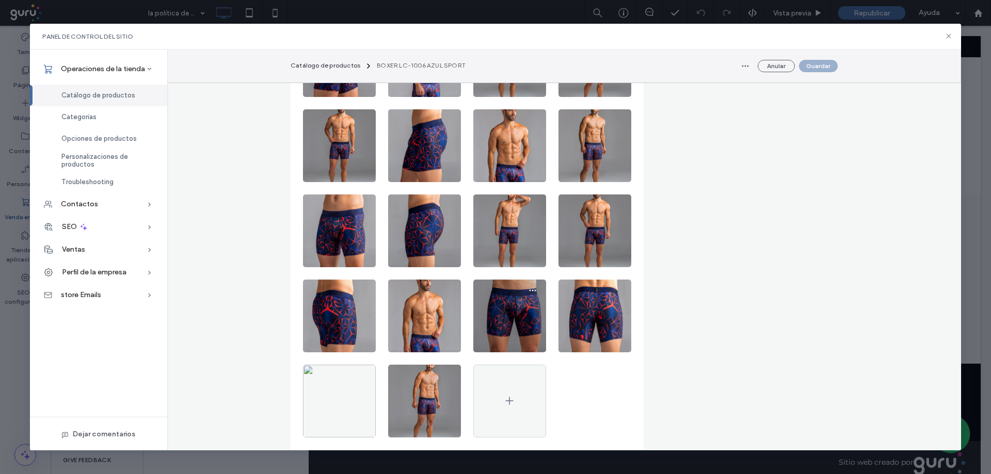
scroll to position [688, 0]
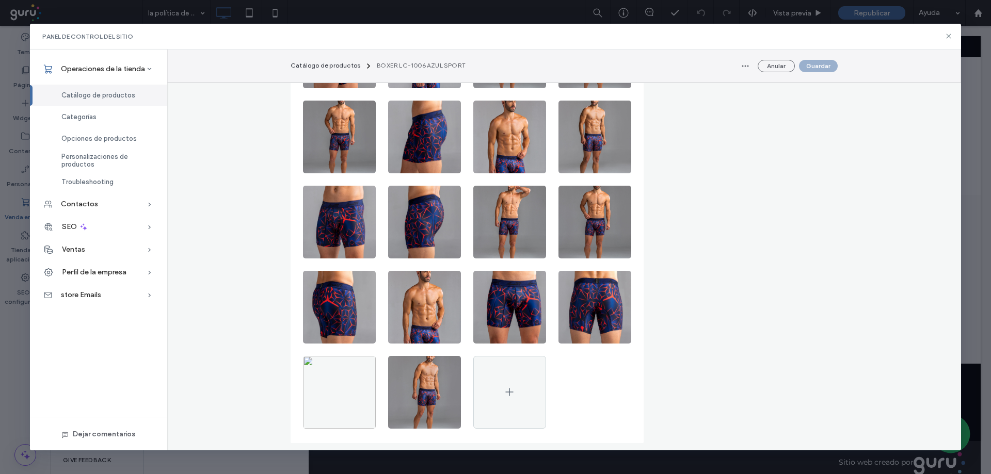
click at [82, 88] on div "Catálogo de productos" at bounding box center [98, 96] width 137 height 22
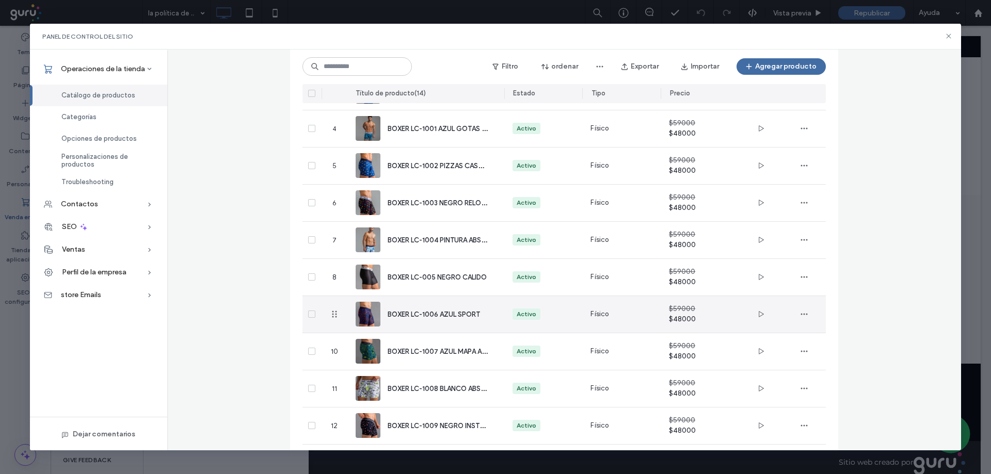
scroll to position [166, 0]
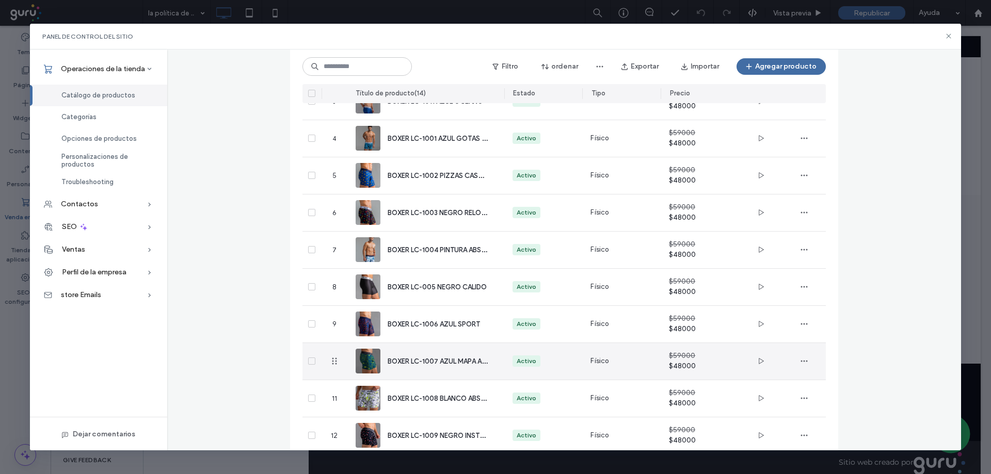
click at [430, 361] on span "BOXER LC-1007 AZUL MAPA ABSTRACTO" at bounding box center [453, 361] width 130 height 10
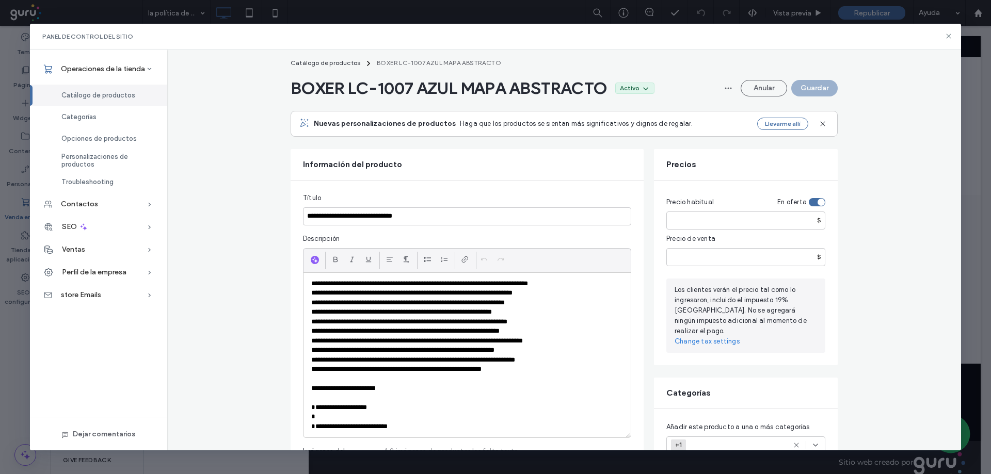
scroll to position [0, 0]
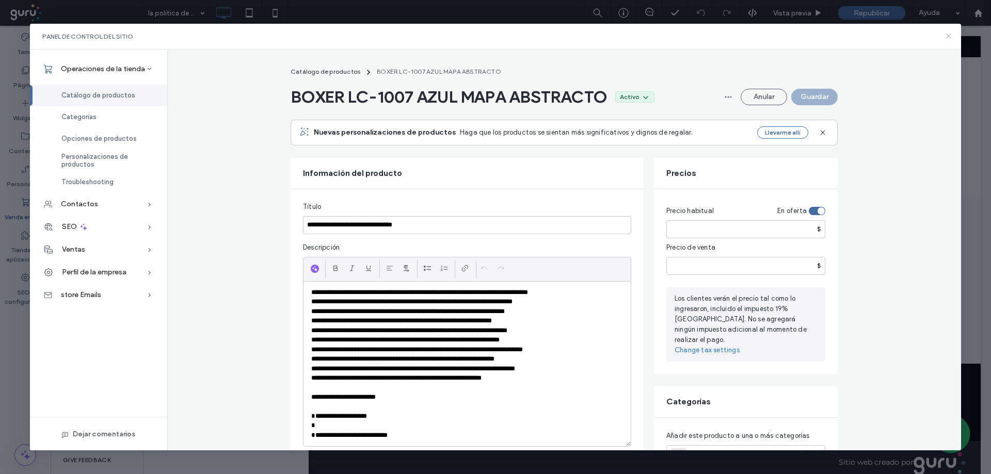
click at [953, 36] on icon at bounding box center [949, 36] width 8 height 8
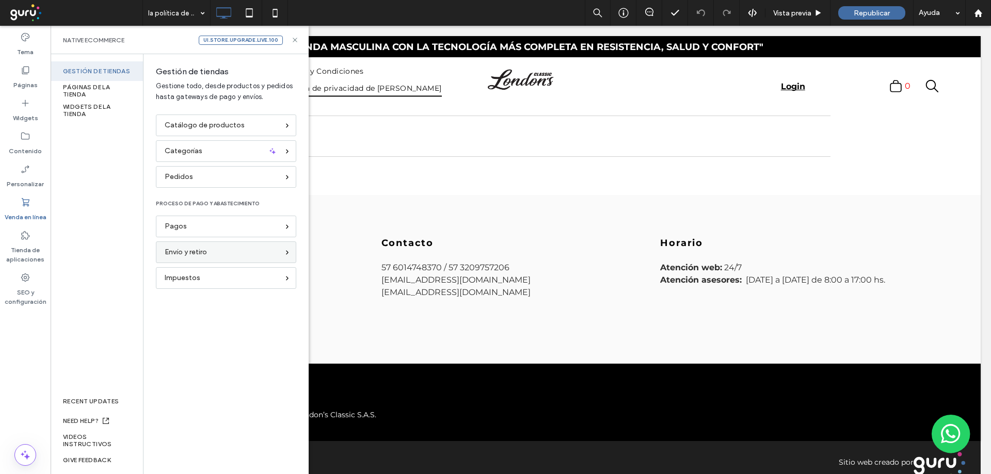
click at [197, 252] on span "Envío y retiro" at bounding box center [186, 252] width 42 height 11
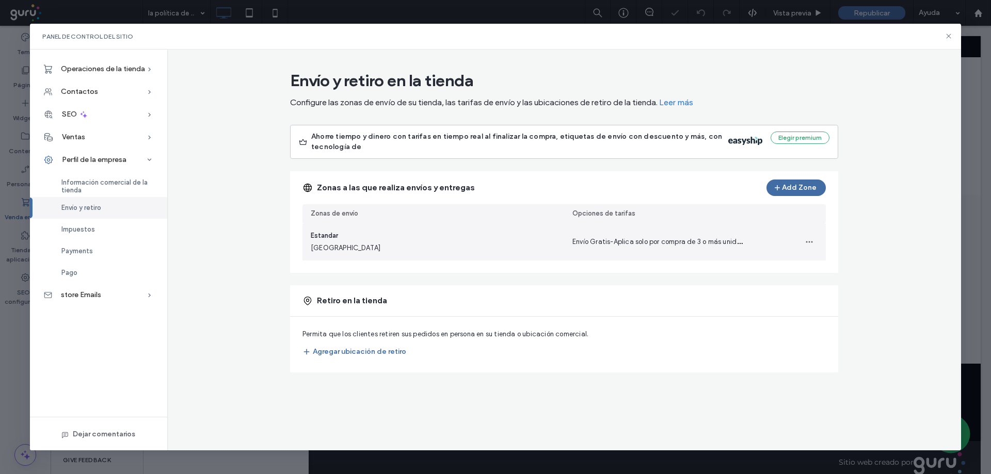
click at [586, 238] on span "Envío Gratis-Aplica solo por compra de 3 o más unidades *Aplican Términos y Con…" at bounding box center [884, 241] width 622 height 10
click at [808, 239] on icon "button" at bounding box center [809, 242] width 8 height 8
click at [792, 269] on span "Editar zona de envío" at bounding box center [772, 269] width 65 height 10
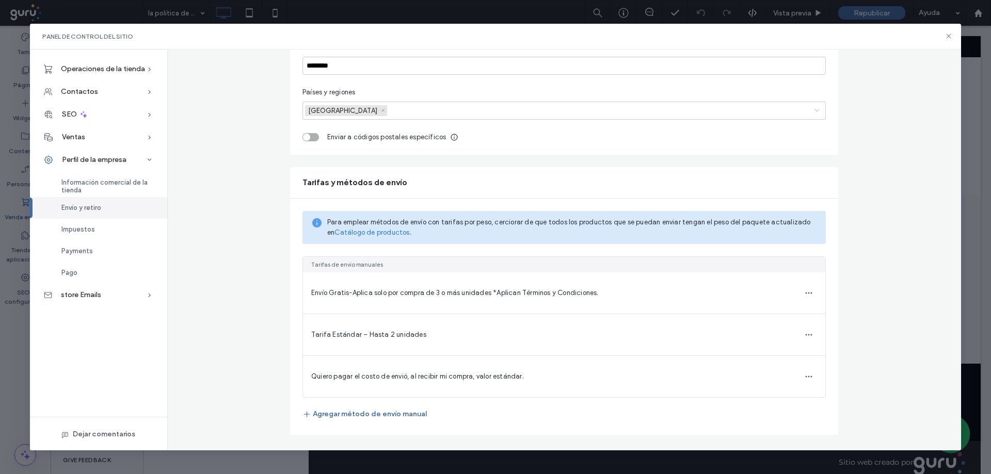
scroll to position [126, 0]
click at [418, 375] on span "Quiero pagar el costo de envió, al recibir mi compra, valor estándar." at bounding box center [417, 376] width 213 height 8
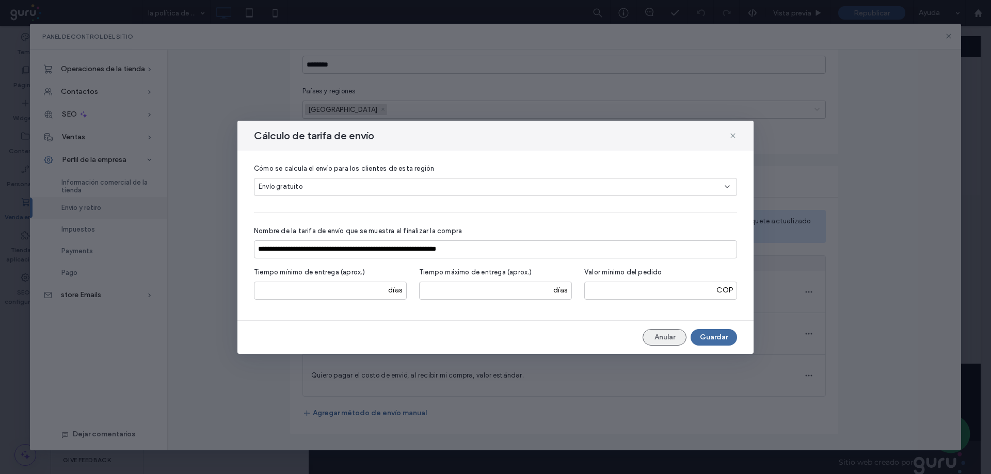
click at [655, 339] on button "Anular" at bounding box center [665, 337] width 44 height 17
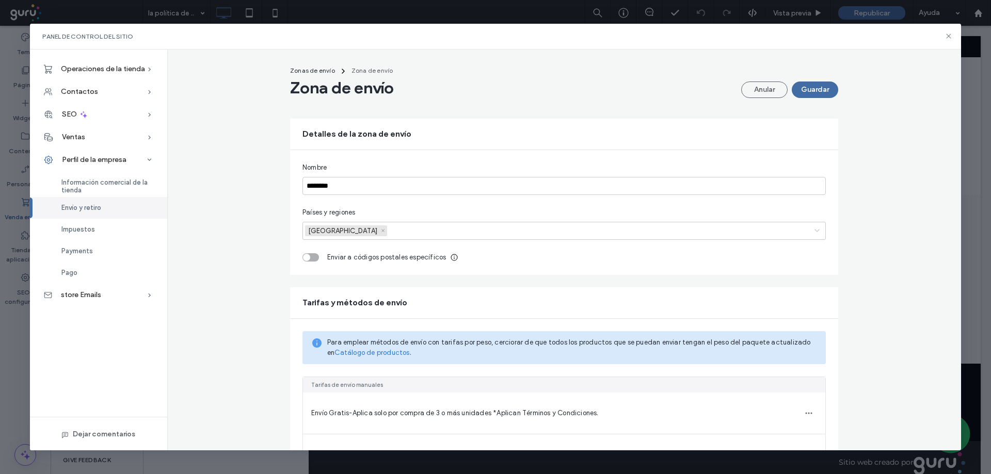
scroll to position [0, 0]
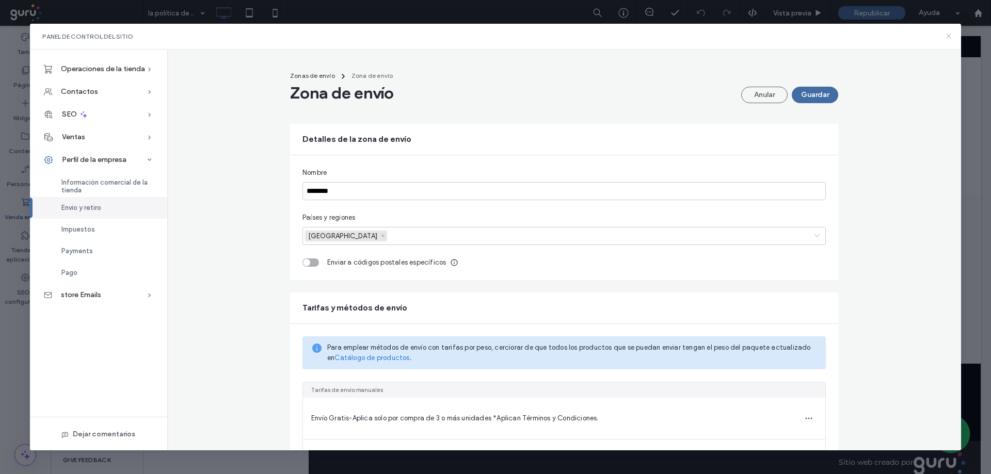
click at [953, 34] on icon at bounding box center [949, 36] width 8 height 8
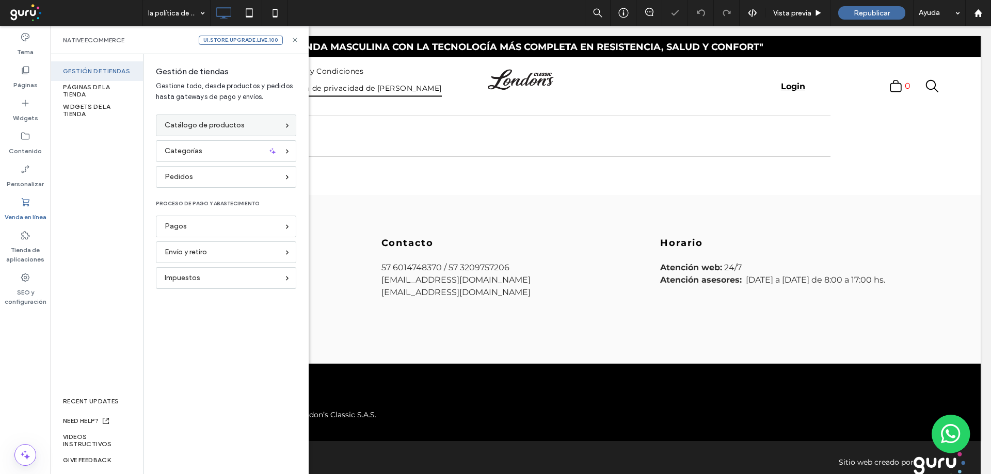
click at [254, 125] on div "Catálogo de productos" at bounding box center [222, 125] width 114 height 11
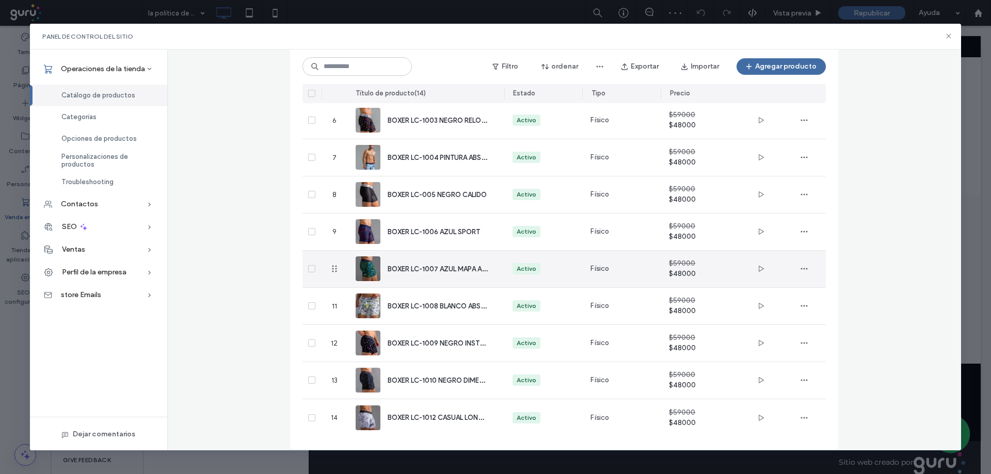
scroll to position [270, 0]
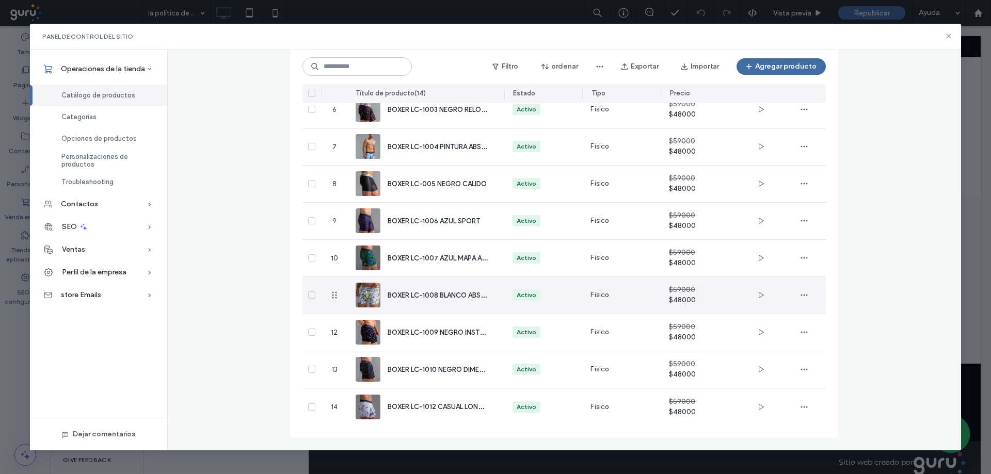
click at [416, 293] on span "BOXER LC-1008 BLANCO ABSTRACTO" at bounding box center [448, 295] width 120 height 10
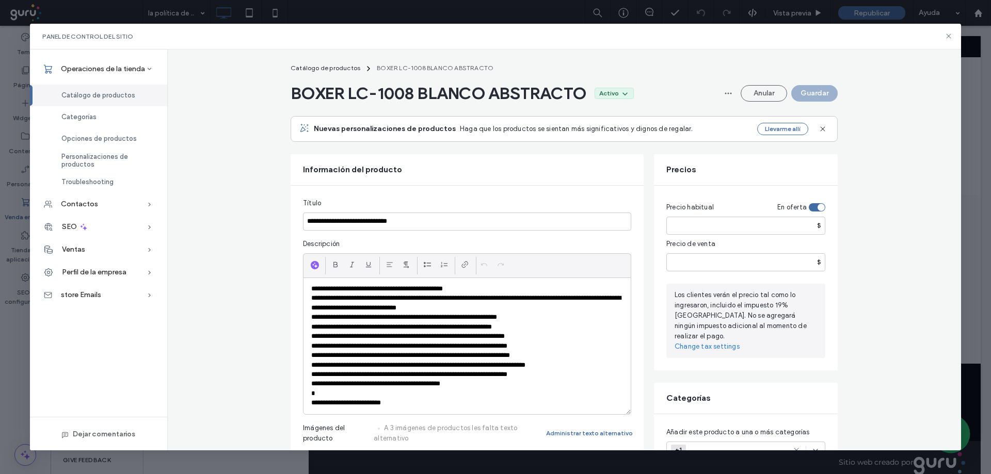
scroll to position [0, 0]
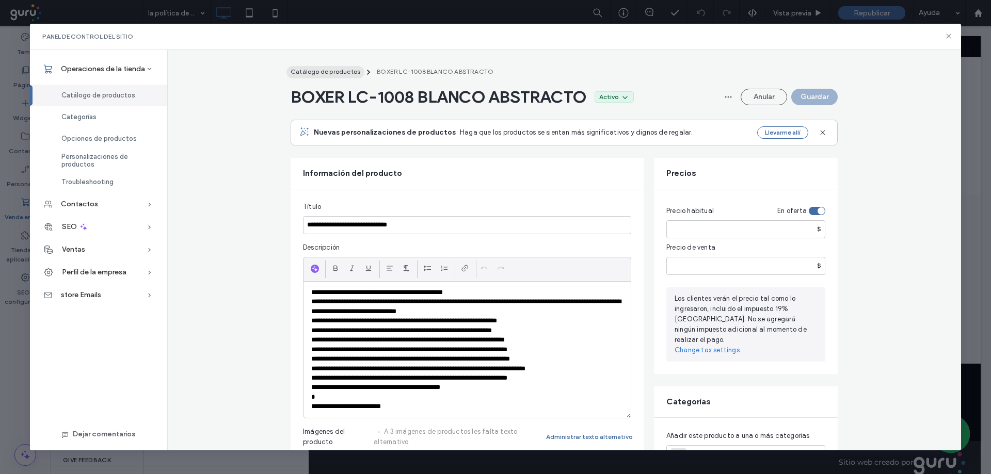
click at [341, 75] on button "Catálogo de productos" at bounding box center [326, 72] width 78 height 12
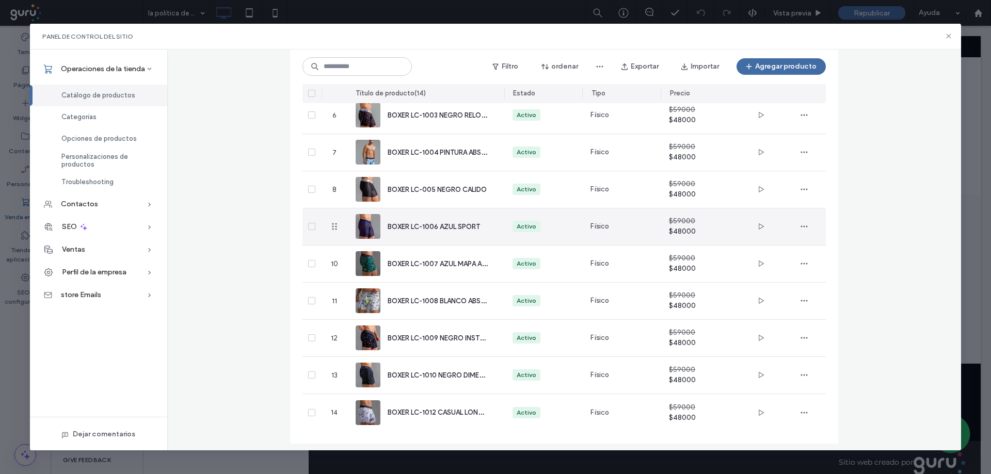
scroll to position [270, 0]
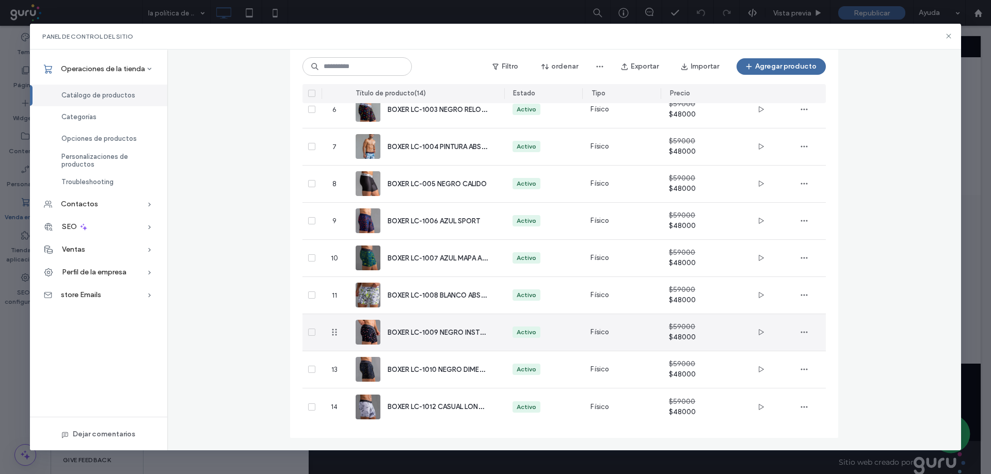
click at [469, 331] on span "BOXER LC-1009 NEGRO INSTRUMENTAL" at bounding box center [451, 332] width 126 height 10
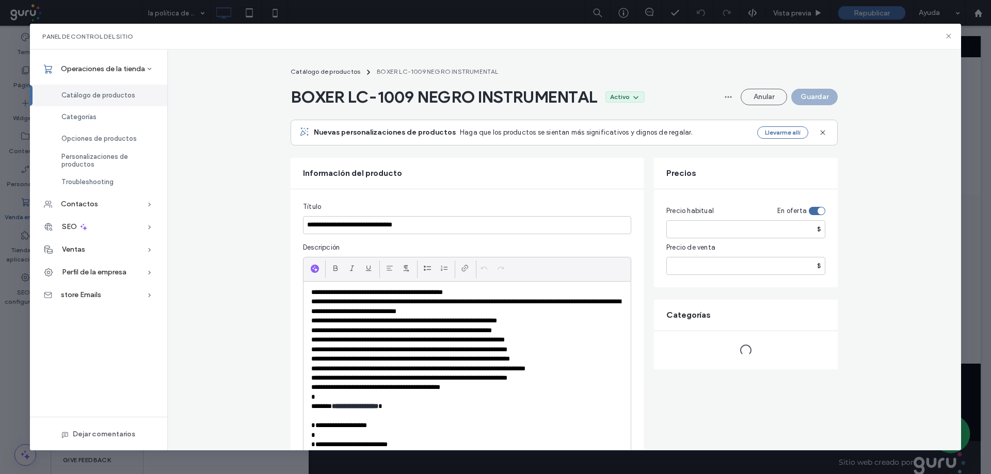
scroll to position [172, 0]
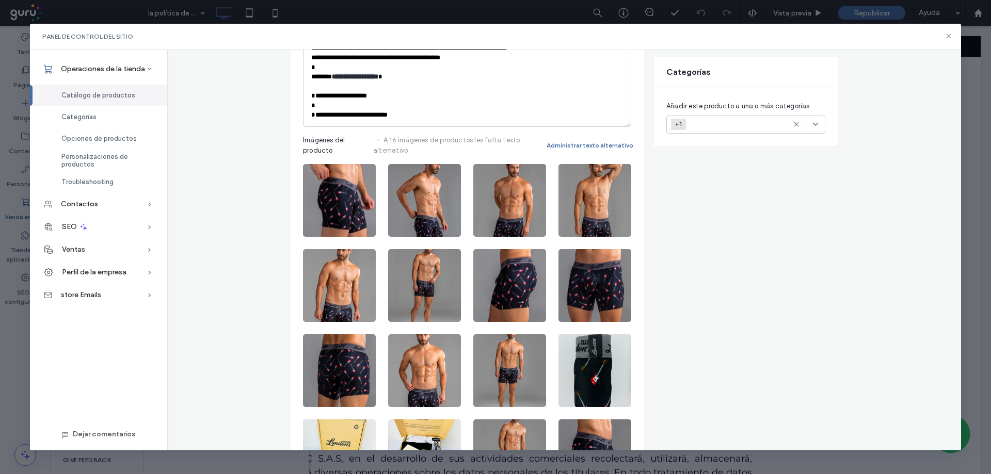
scroll to position [293, 0]
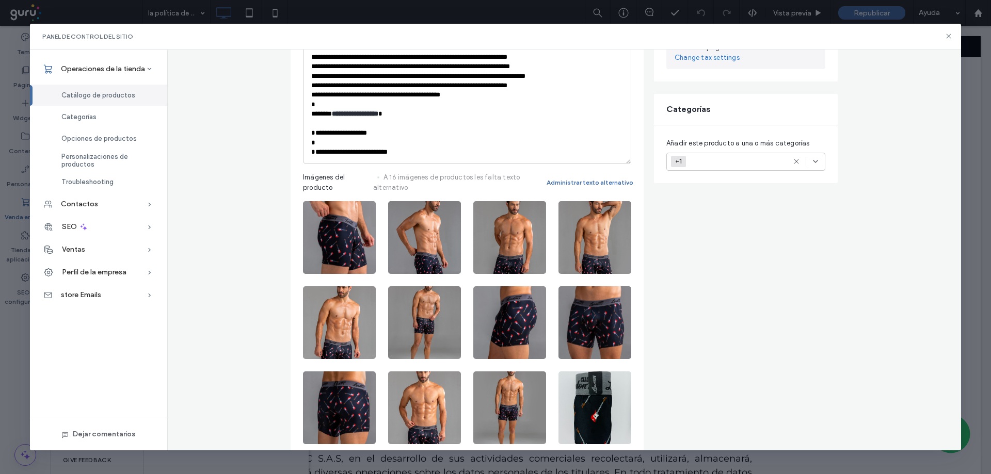
click at [78, 94] on span "Catálogo de productos" at bounding box center [98, 95] width 74 height 8
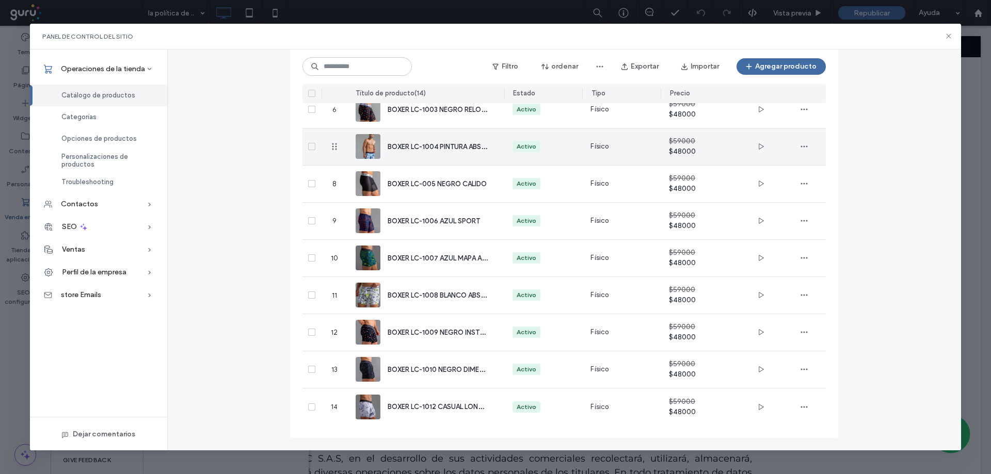
scroll to position [270, 0]
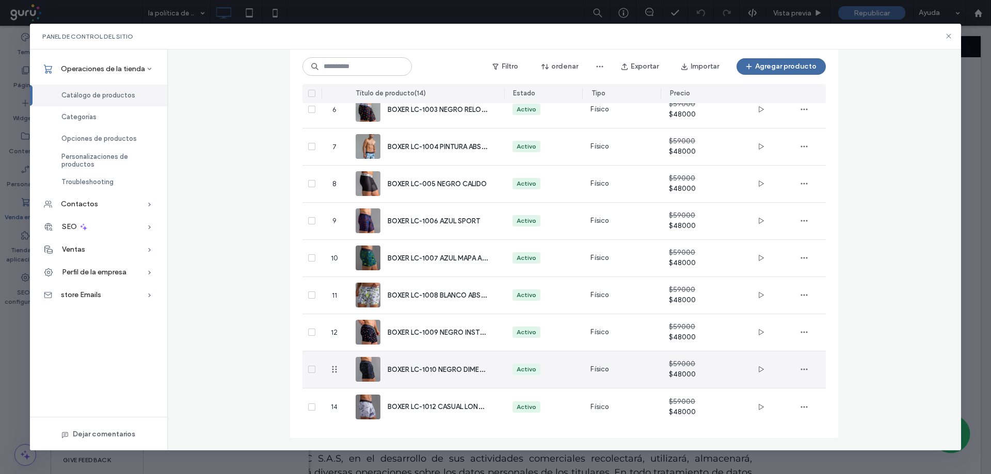
click at [422, 368] on span "BOXER LC-1010 NEGRO DIMENSIONAL" at bounding box center [447, 370] width 119 height 10
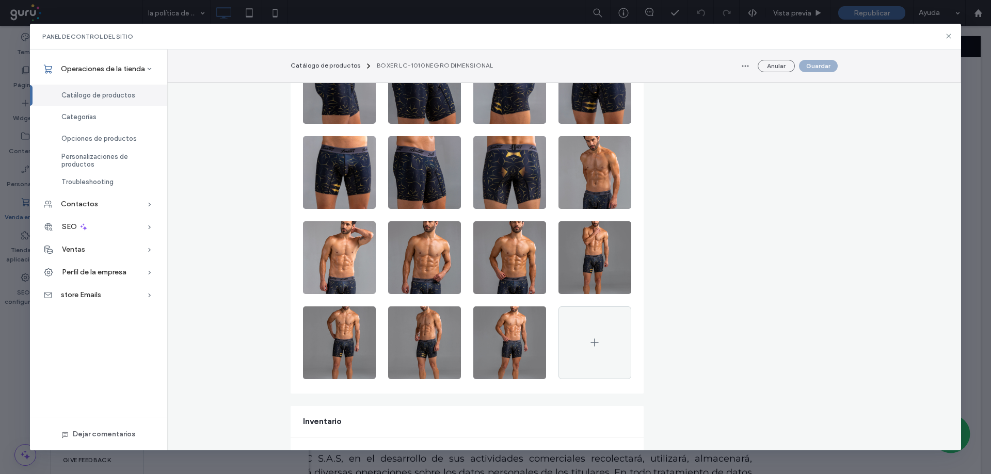
scroll to position [448, 0]
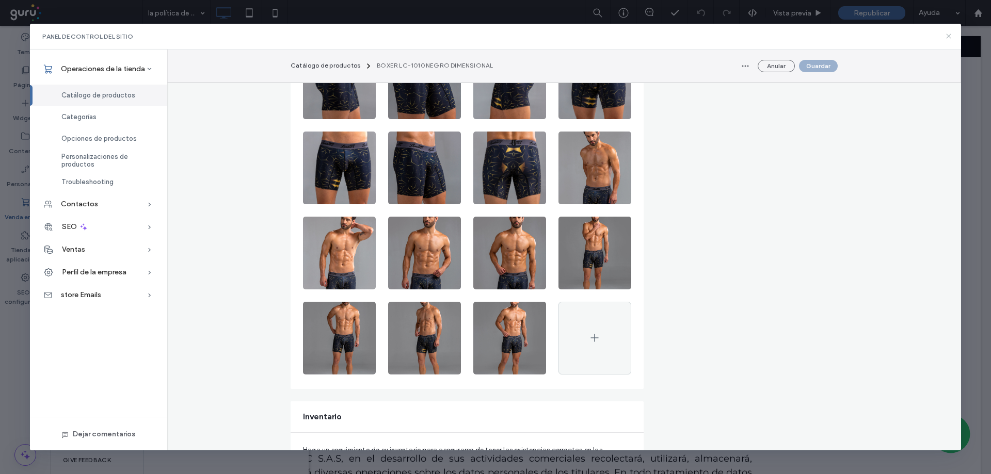
click at [953, 35] on icon at bounding box center [949, 36] width 8 height 8
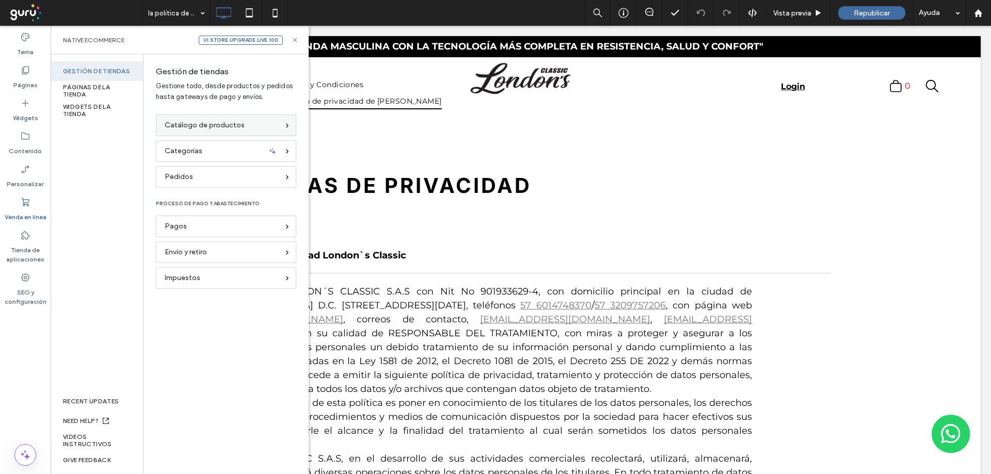
click at [205, 124] on span "Catálogo de productos" at bounding box center [205, 125] width 80 height 11
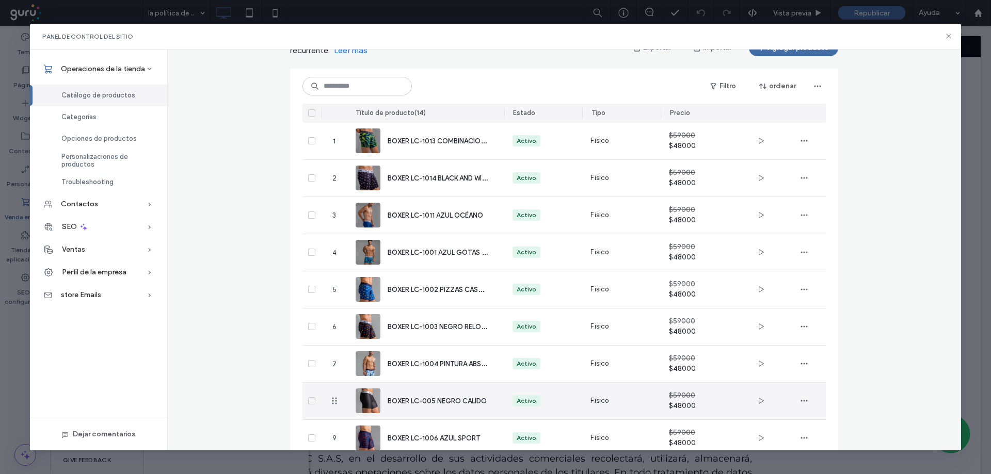
scroll to position [57, 0]
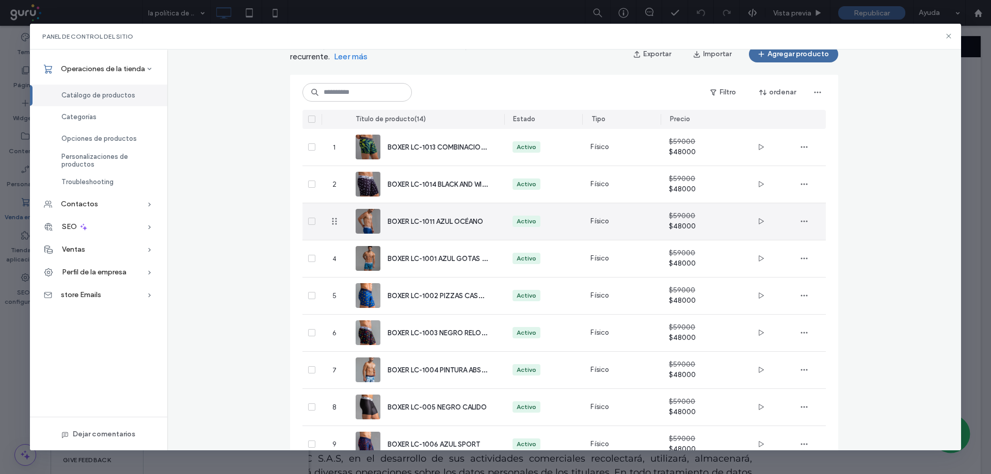
click at [413, 219] on span "BOXER LC-1011 AZUL OCÉANO" at bounding box center [436, 222] width 96 height 8
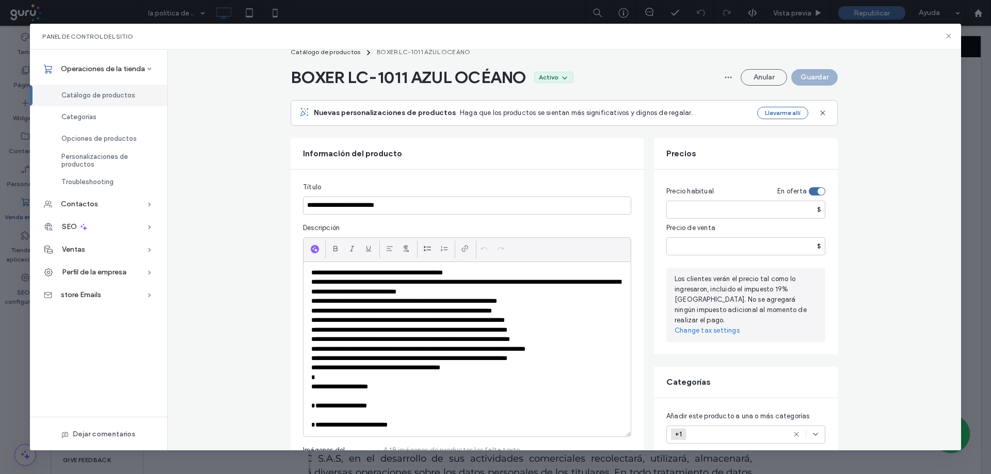
scroll to position [17, 0]
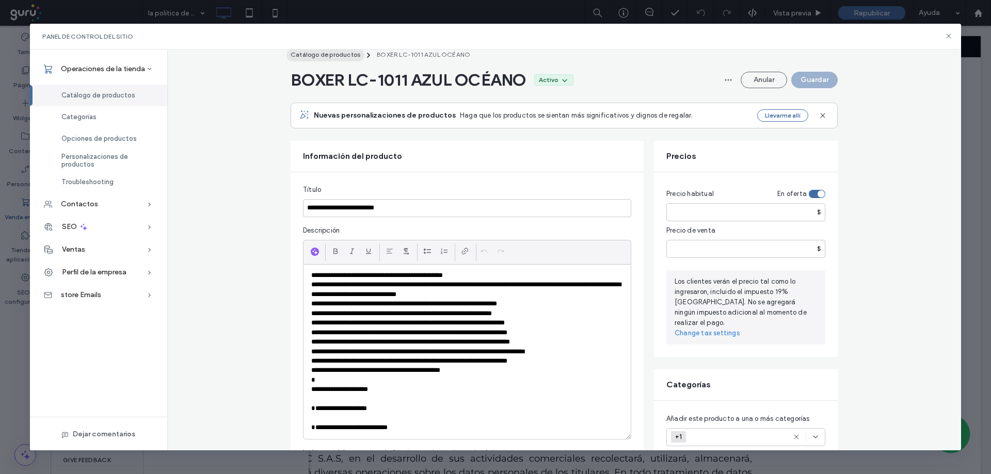
click at [337, 58] on button "Catálogo de productos" at bounding box center [326, 55] width 78 height 12
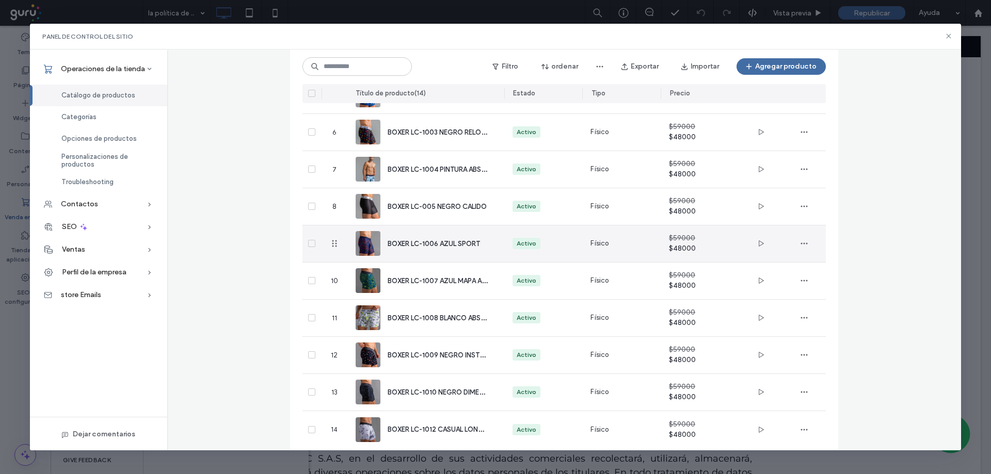
scroll to position [270, 0]
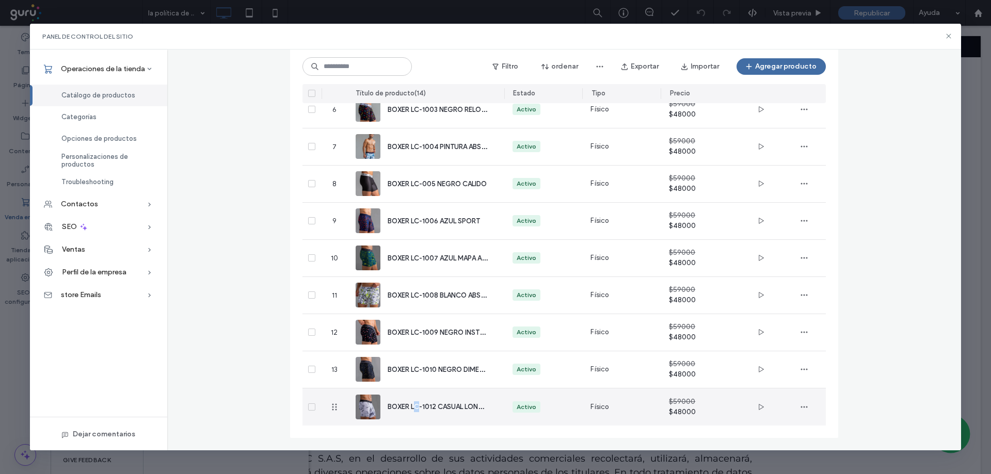
click at [418, 401] on div "BOXER LC-1012 CASUAL LONDON´S" at bounding box center [426, 407] width 140 height 37
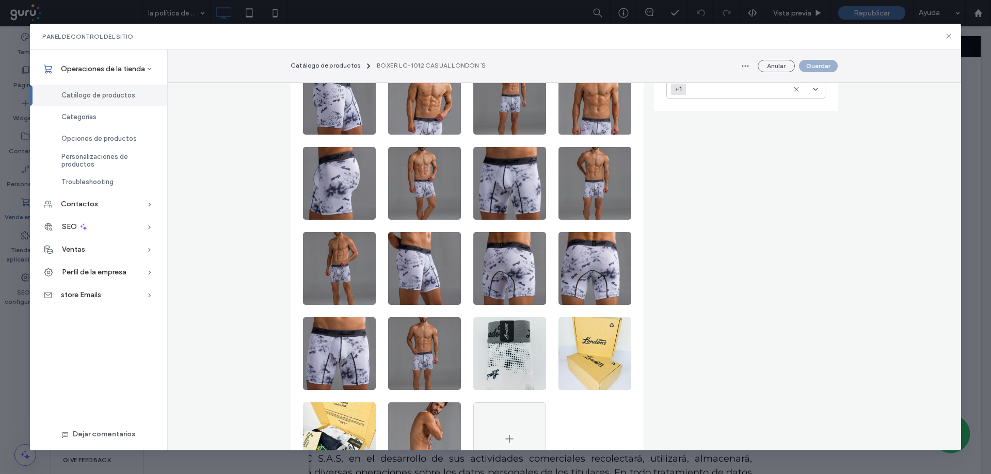
scroll to position [344, 0]
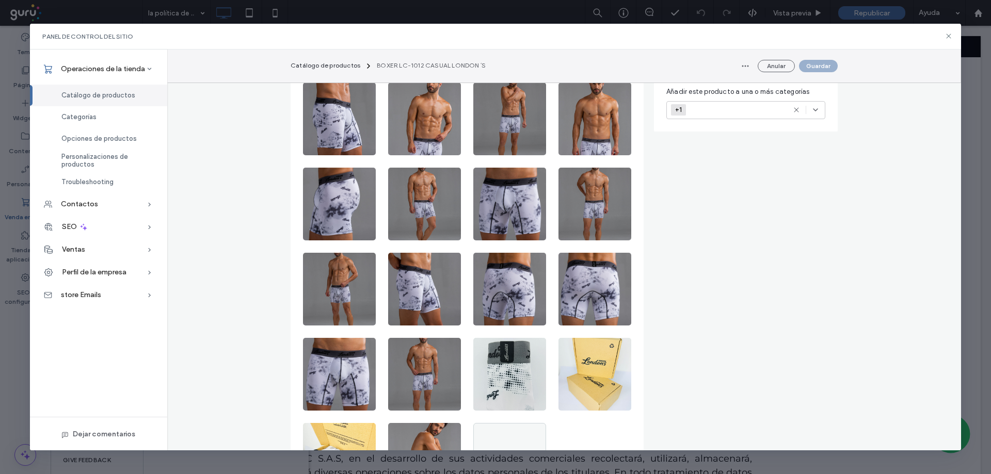
click at [113, 97] on span "Catálogo de productos" at bounding box center [98, 95] width 74 height 8
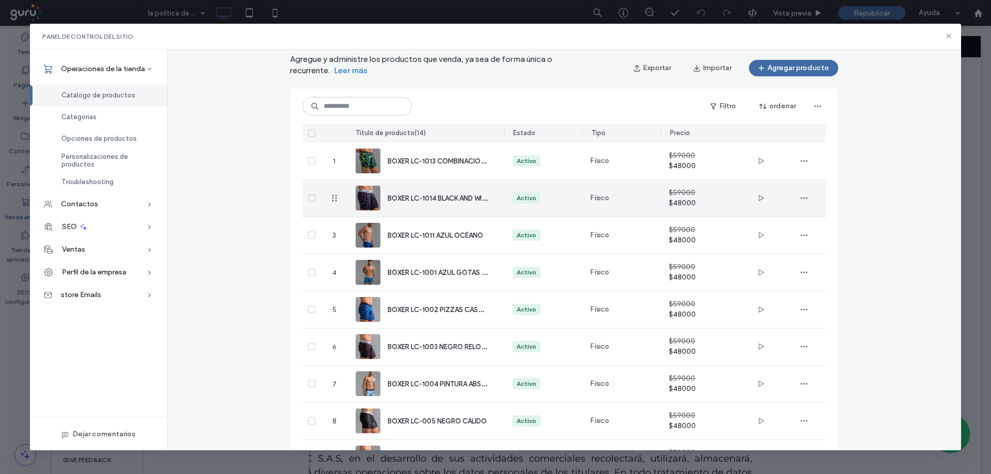
scroll to position [40, 0]
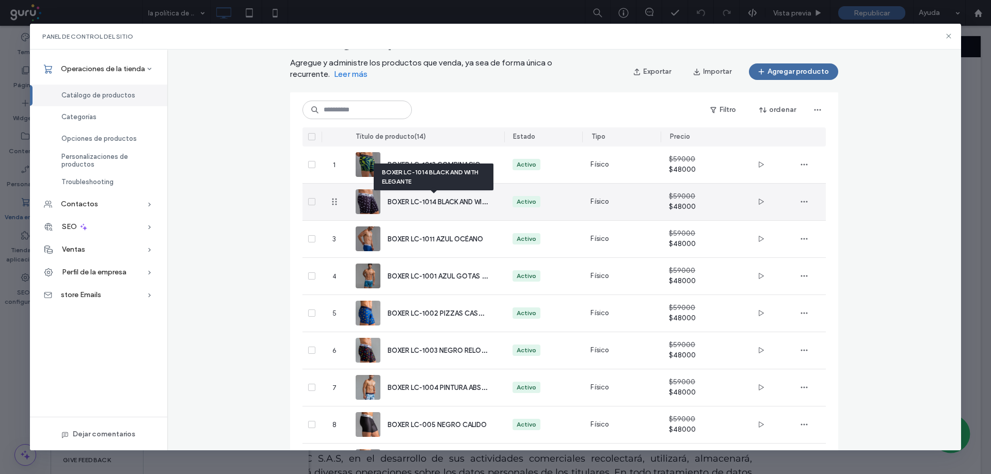
click at [438, 198] on span "BOXER LC-1014 BLACK AND WITH ELEGANTE" at bounding box center [456, 202] width 137 height 10
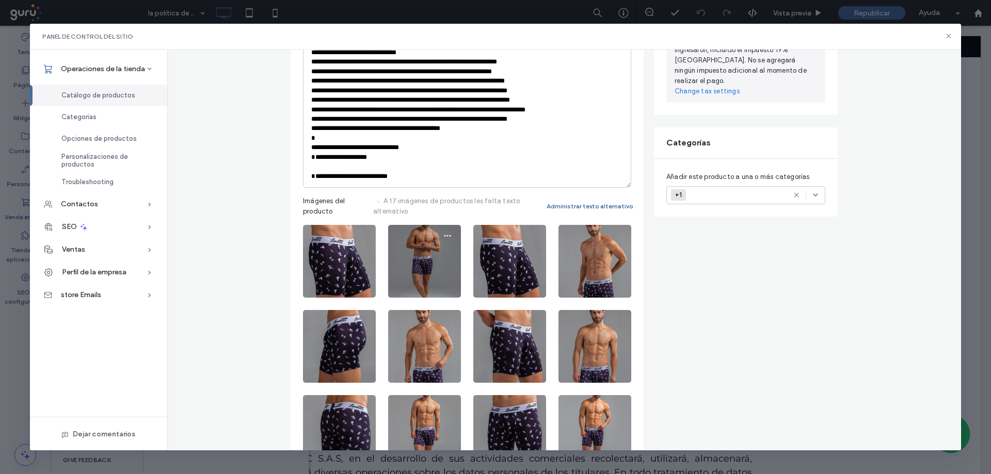
scroll to position [275, 0]
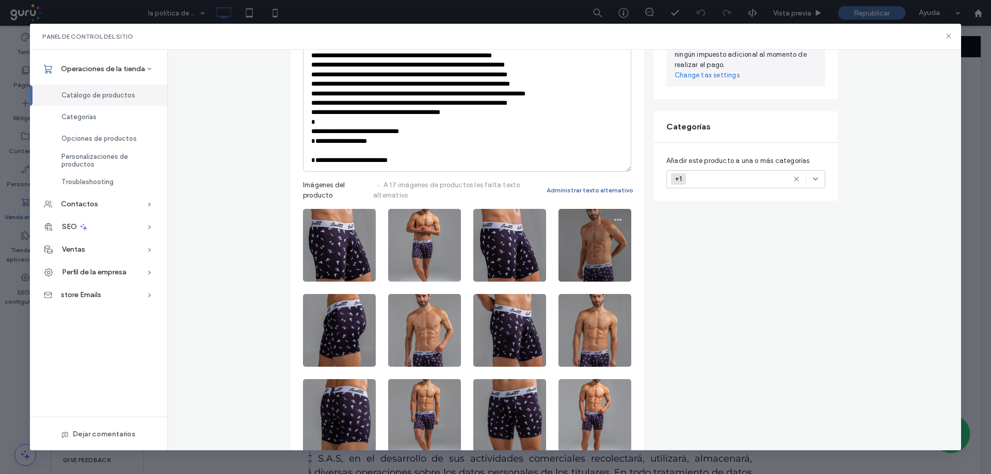
drag, startPoint x: 576, startPoint y: 250, endPoint x: 590, endPoint y: 250, distance: 14.5
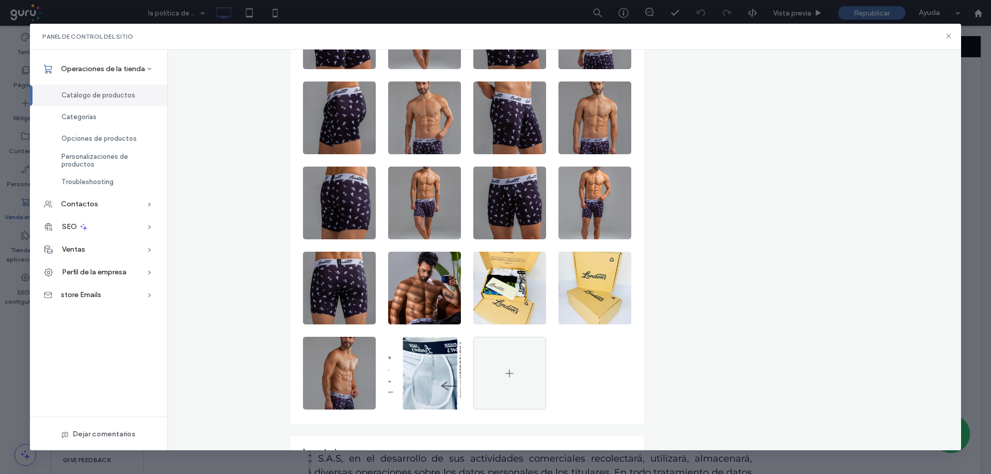
scroll to position [516, 0]
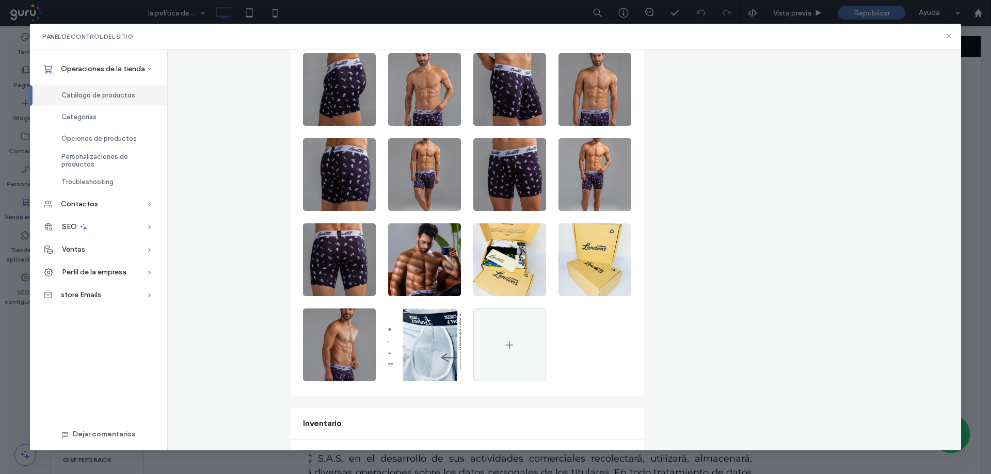
drag, startPoint x: 947, startPoint y: 37, endPoint x: 954, endPoint y: 37, distance: 6.7
click at [954, 37] on div "Panel de control del sitio" at bounding box center [496, 37] width 932 height 26
click at [81, 121] on div "Categorías" at bounding box center [98, 117] width 137 height 22
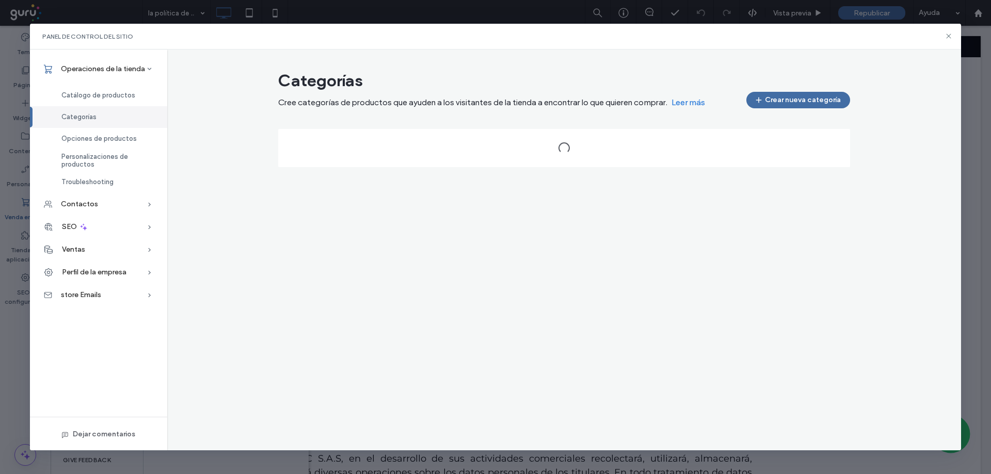
scroll to position [0, 0]
